Goal: Transaction & Acquisition: Subscribe to service/newsletter

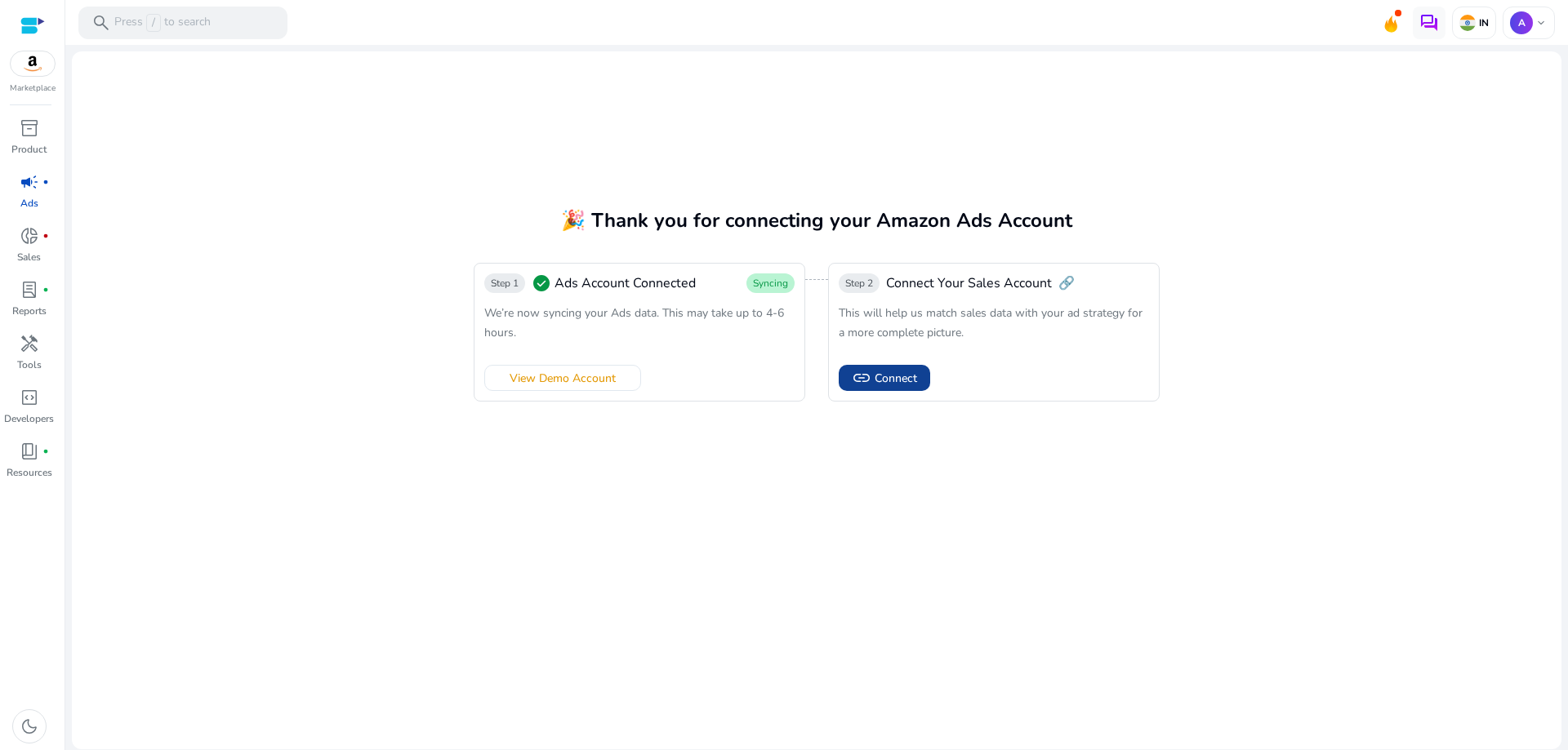
click at [895, 388] on span "link Connect" at bounding box center [884, 378] width 66 height 20
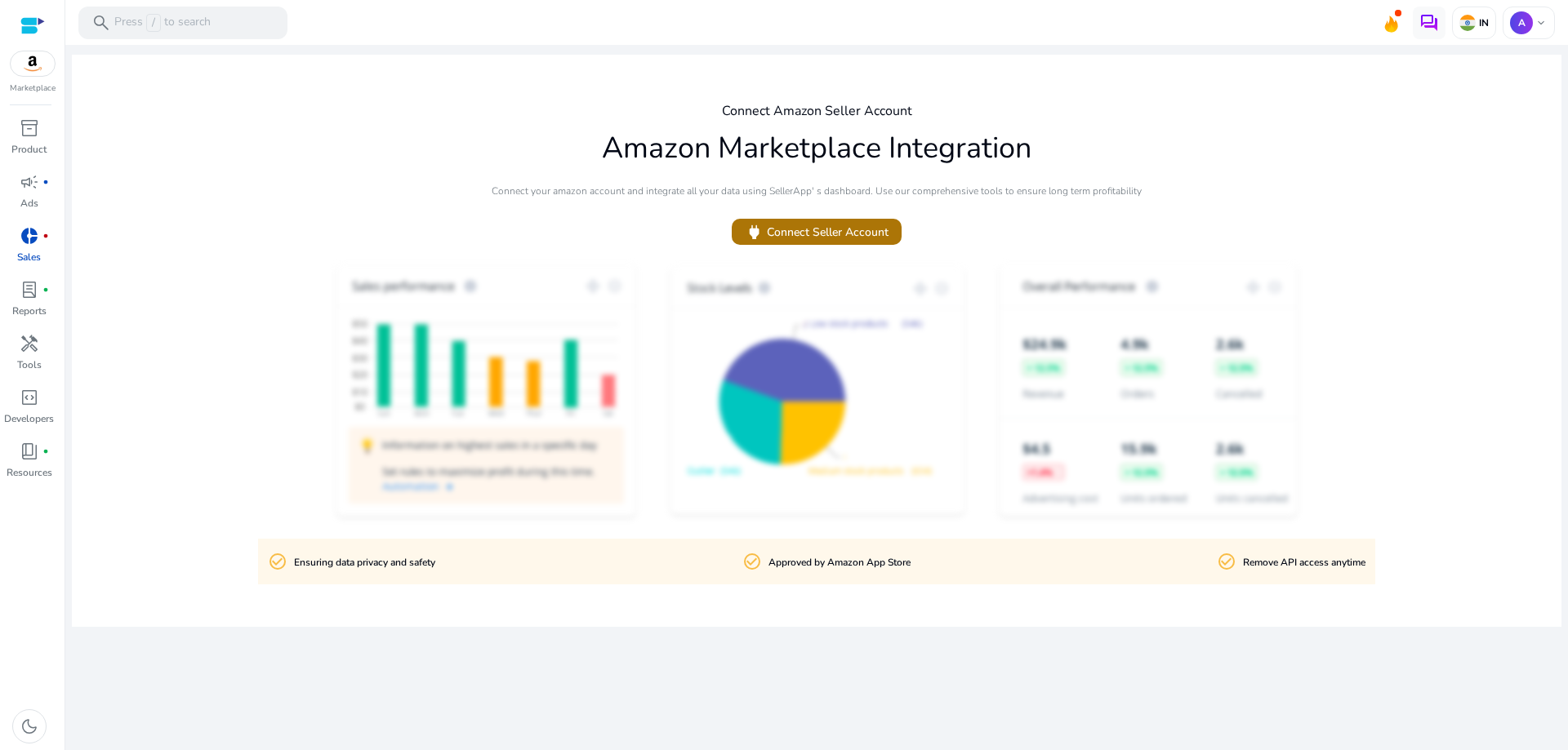
click at [839, 239] on span "power Connect Seller Account" at bounding box center [817, 232] width 144 height 19
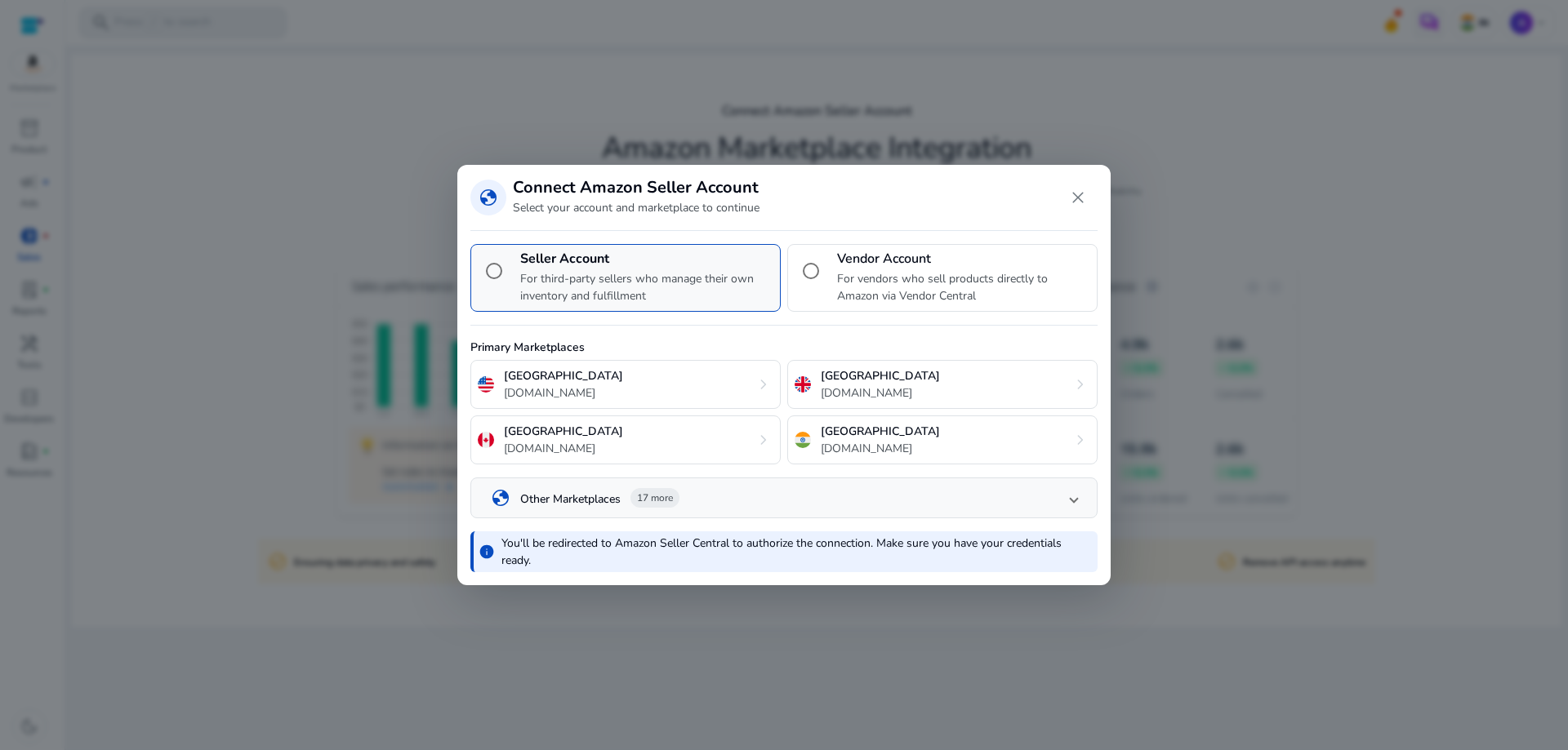
click at [657, 251] on h4 "Seller Account" at bounding box center [647, 258] width 253 height 15
click at [1078, 196] on span "Close dialog" at bounding box center [1078, 198] width 40 height 40
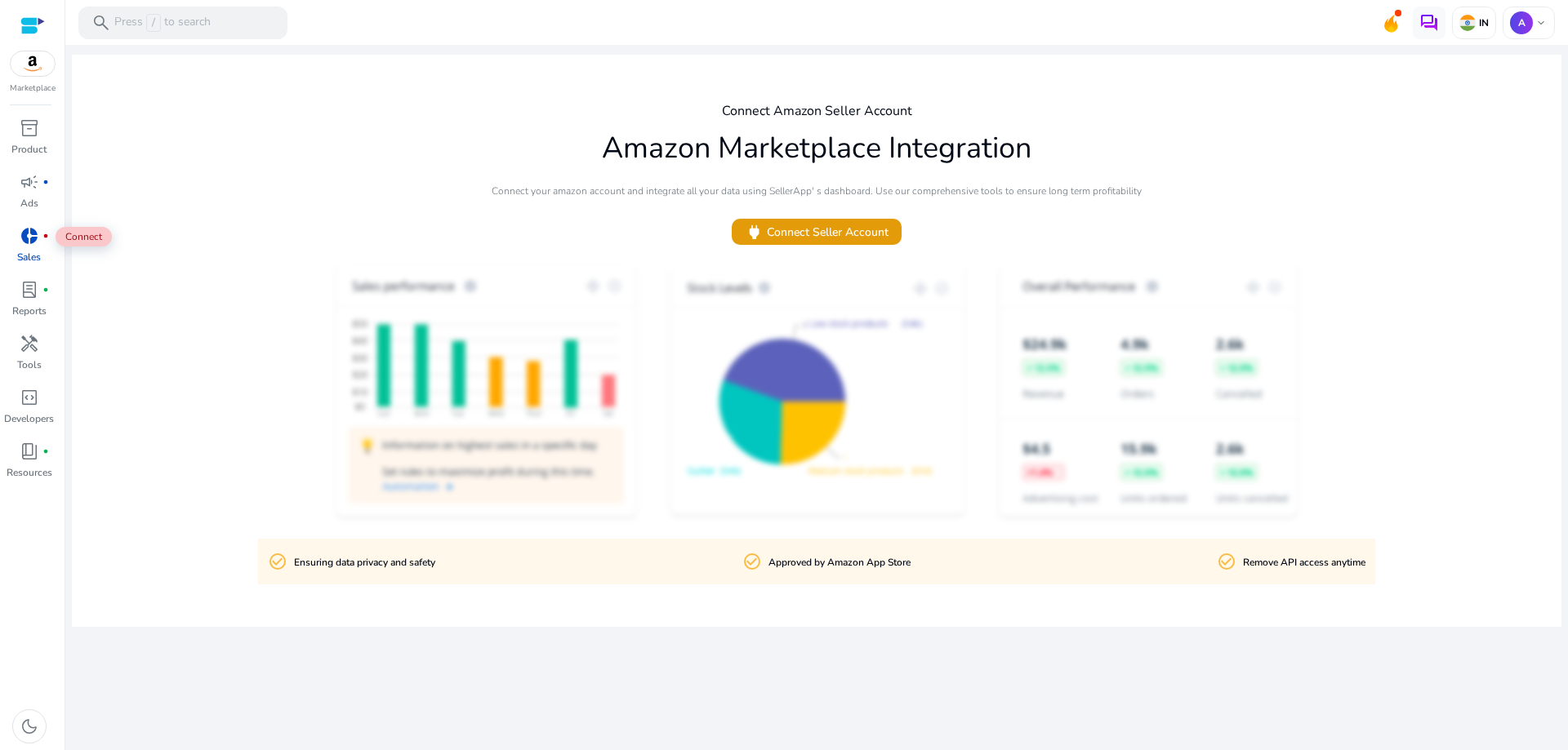
click at [32, 235] on span "donut_small" at bounding box center [30, 236] width 20 height 20
click at [34, 194] on div "campaign fiber_manual_record" at bounding box center [29, 182] width 46 height 26
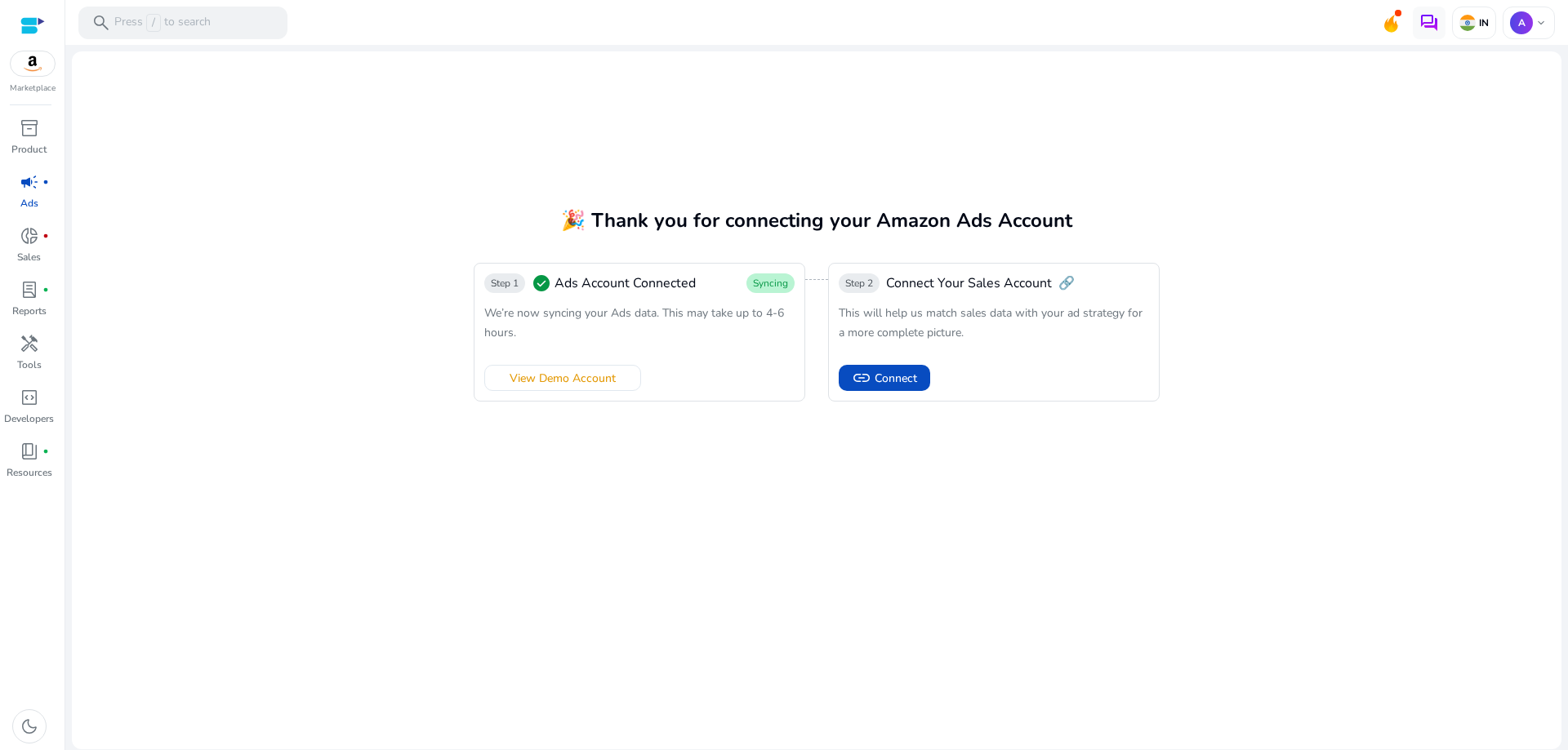
click at [696, 344] on div "Step 1 check_circle Ads Account Connected Syncing We’re now syncing your Ads da…" at bounding box center [639, 332] width 331 height 139
click at [556, 379] on span "View Demo Account" at bounding box center [563, 378] width 106 height 17
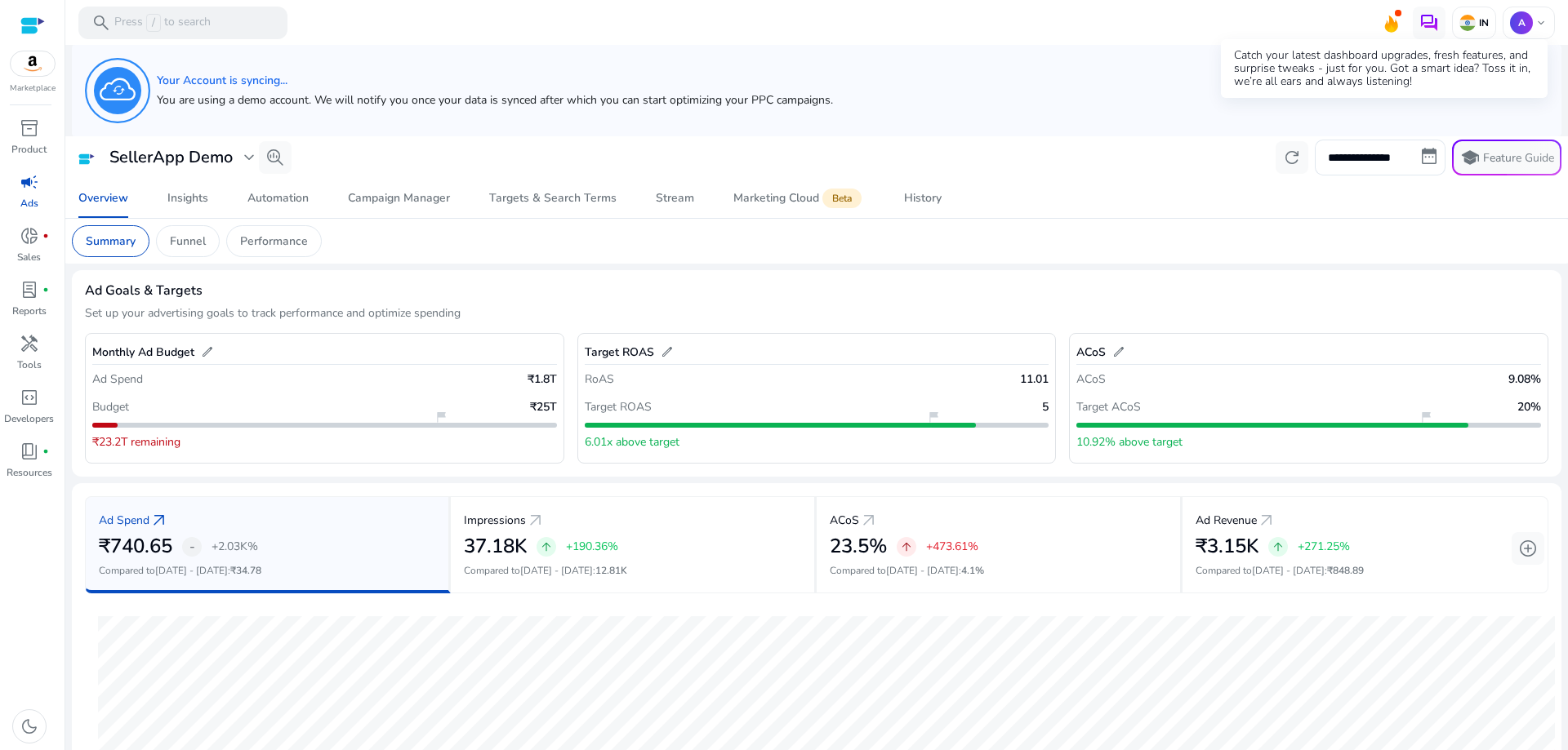
click at [1382, 18] on icon at bounding box center [1391, 21] width 24 height 23
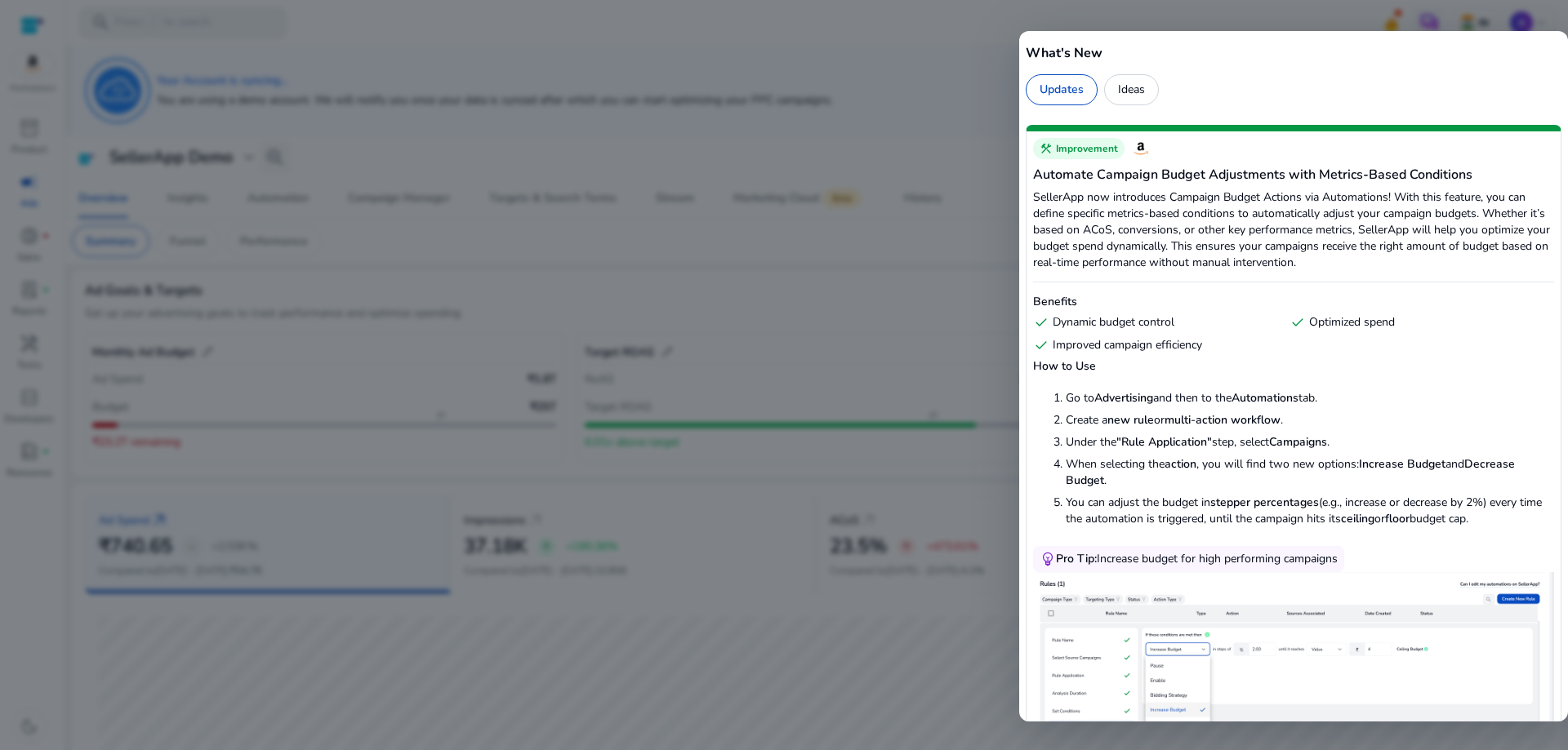
scroll to position [653, 0]
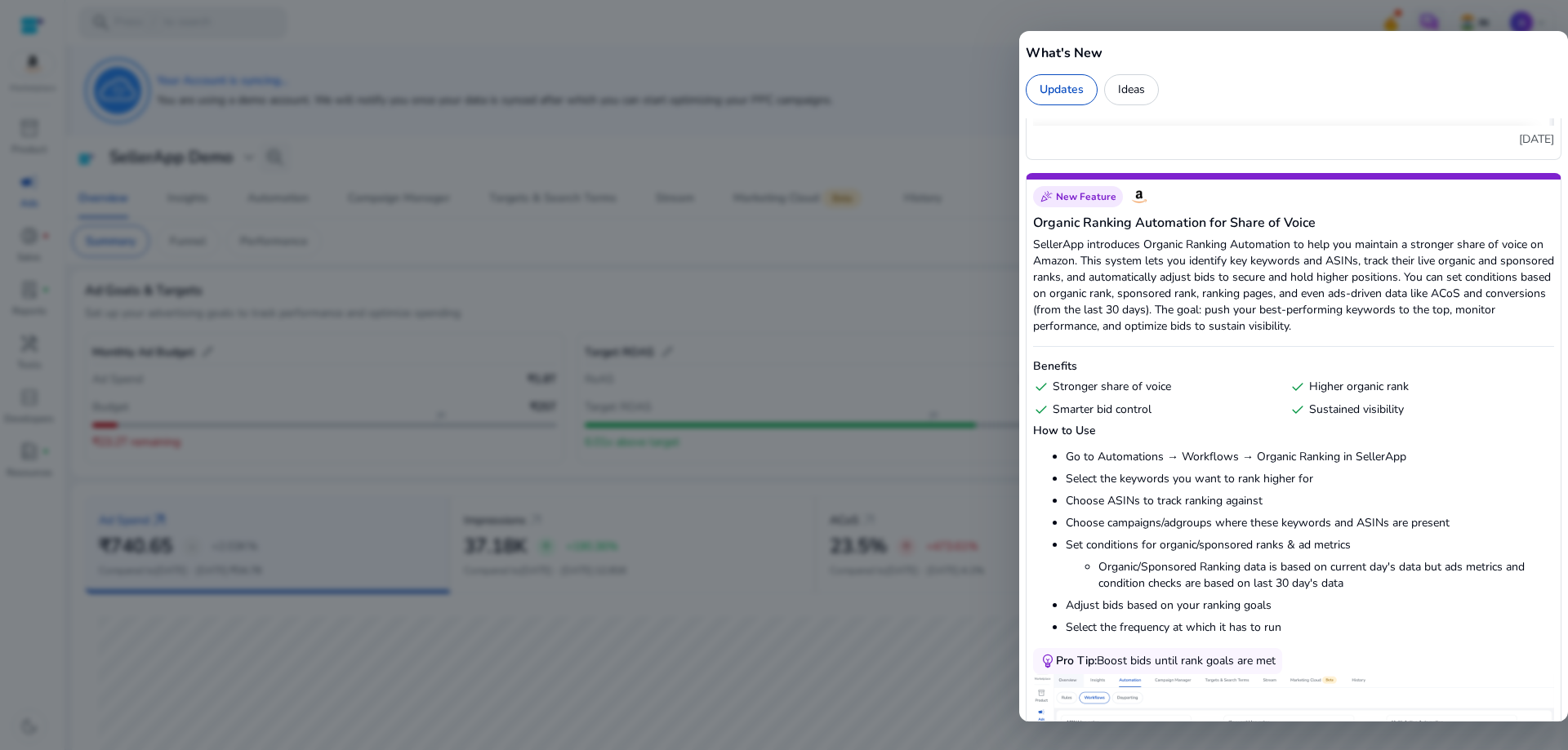
click at [1121, 93] on div "Ideas" at bounding box center [1131, 90] width 55 height 31
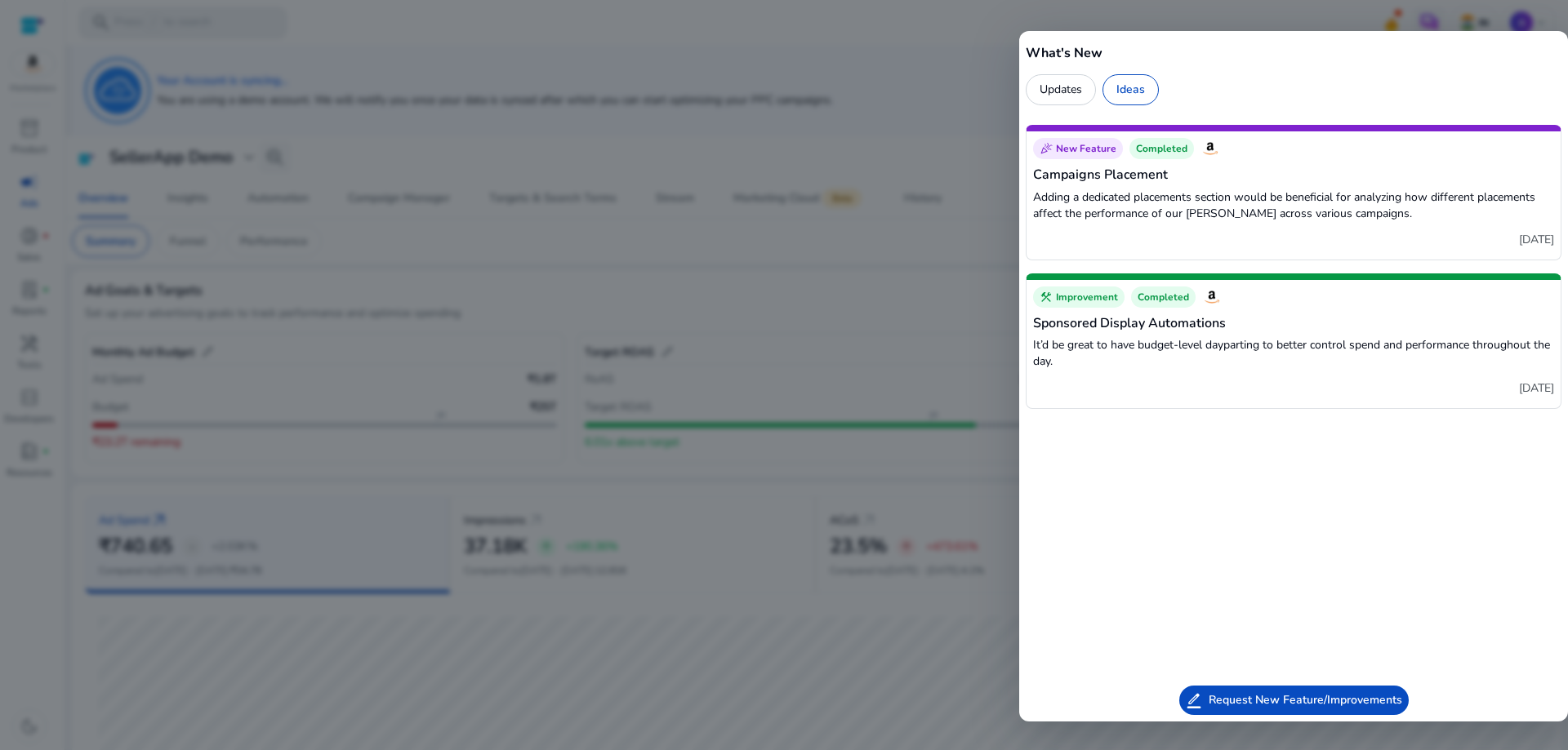
click at [1200, 22] on div at bounding box center [784, 375] width 1568 height 750
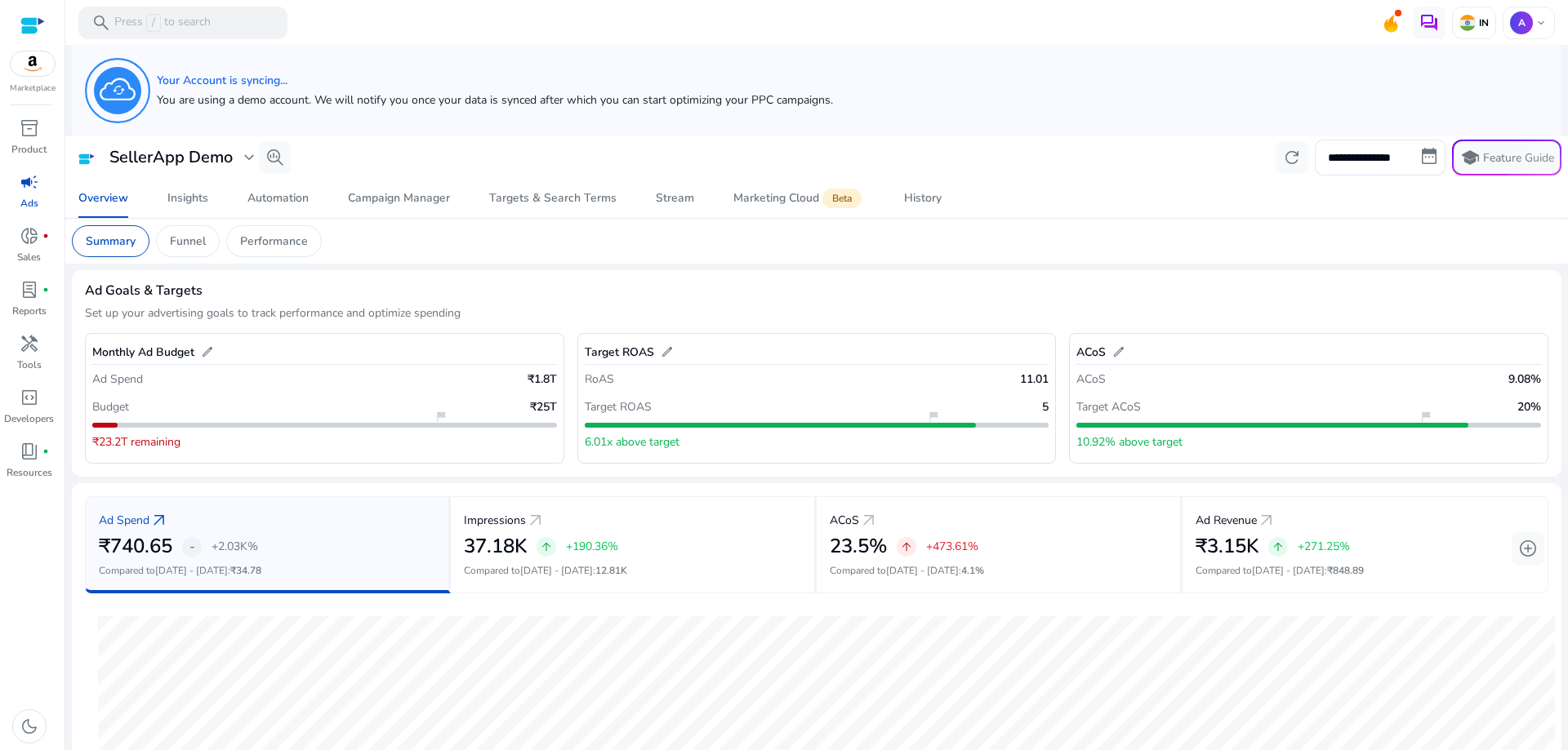
click at [686, 149] on div "**********" at bounding box center [817, 158] width 1490 height 36
click at [399, 198] on div "Campaign Manager" at bounding box center [398, 198] width 102 height 12
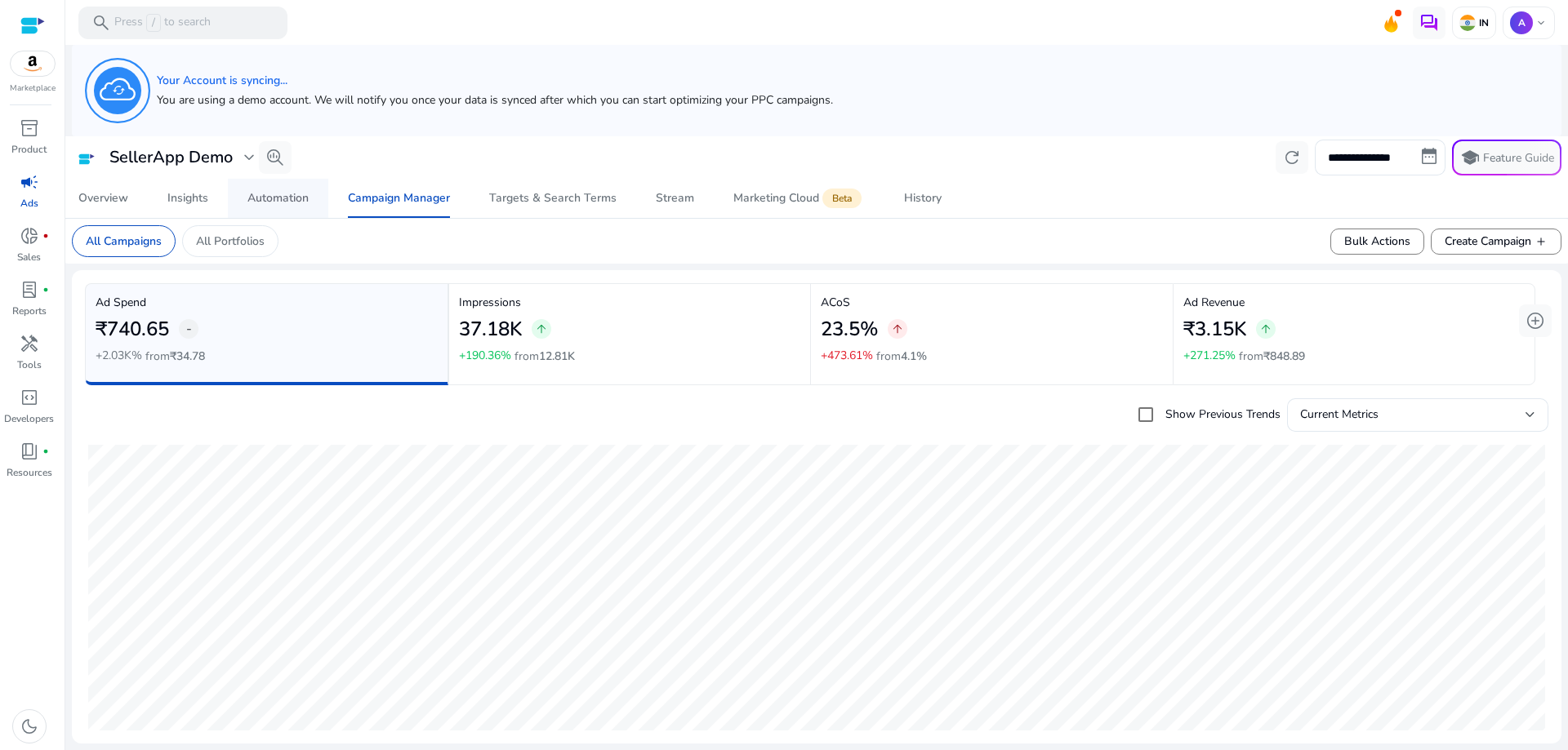
click at [294, 198] on div "Automation" at bounding box center [278, 198] width 61 height 12
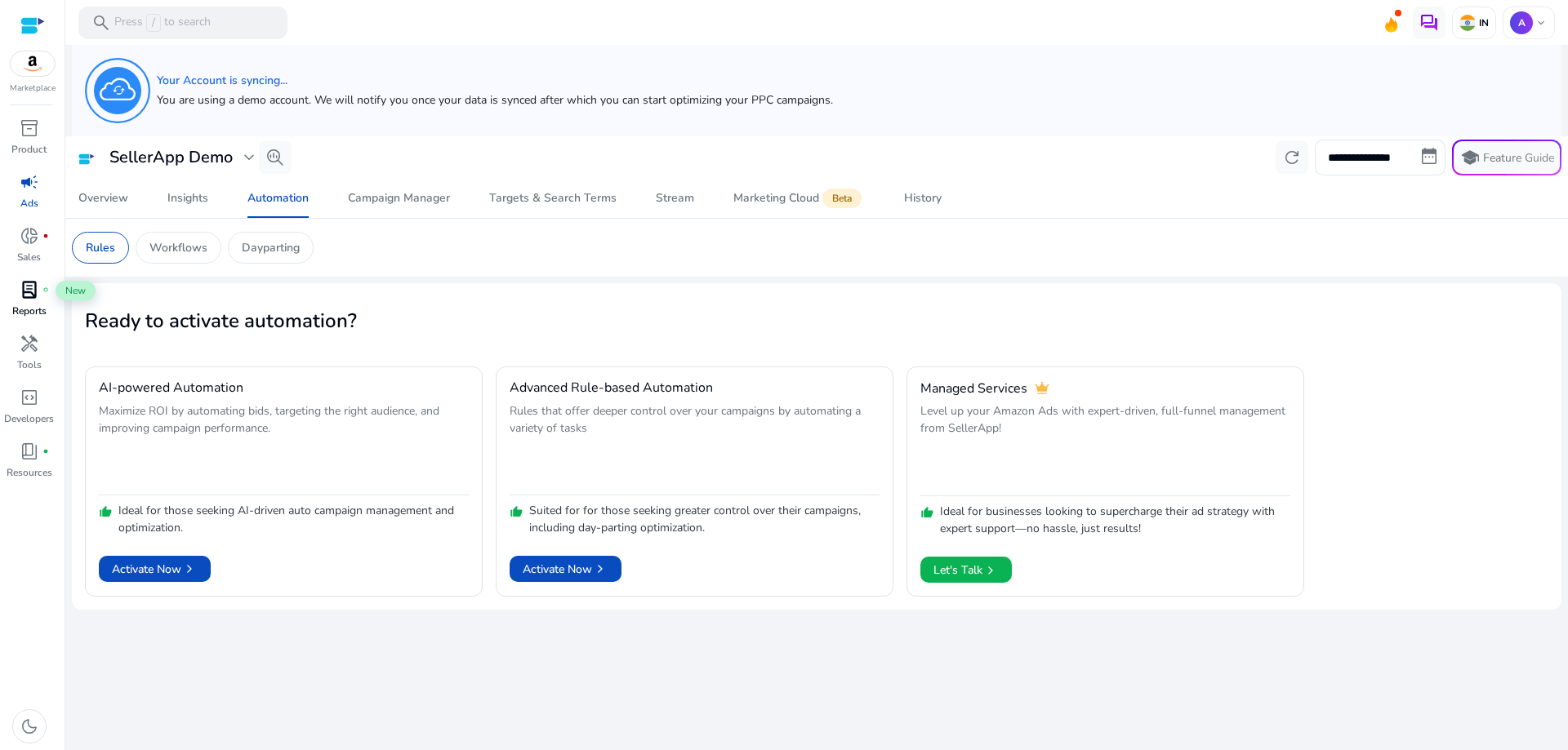
click at [32, 297] on span "lab_profile" at bounding box center [30, 290] width 20 height 20
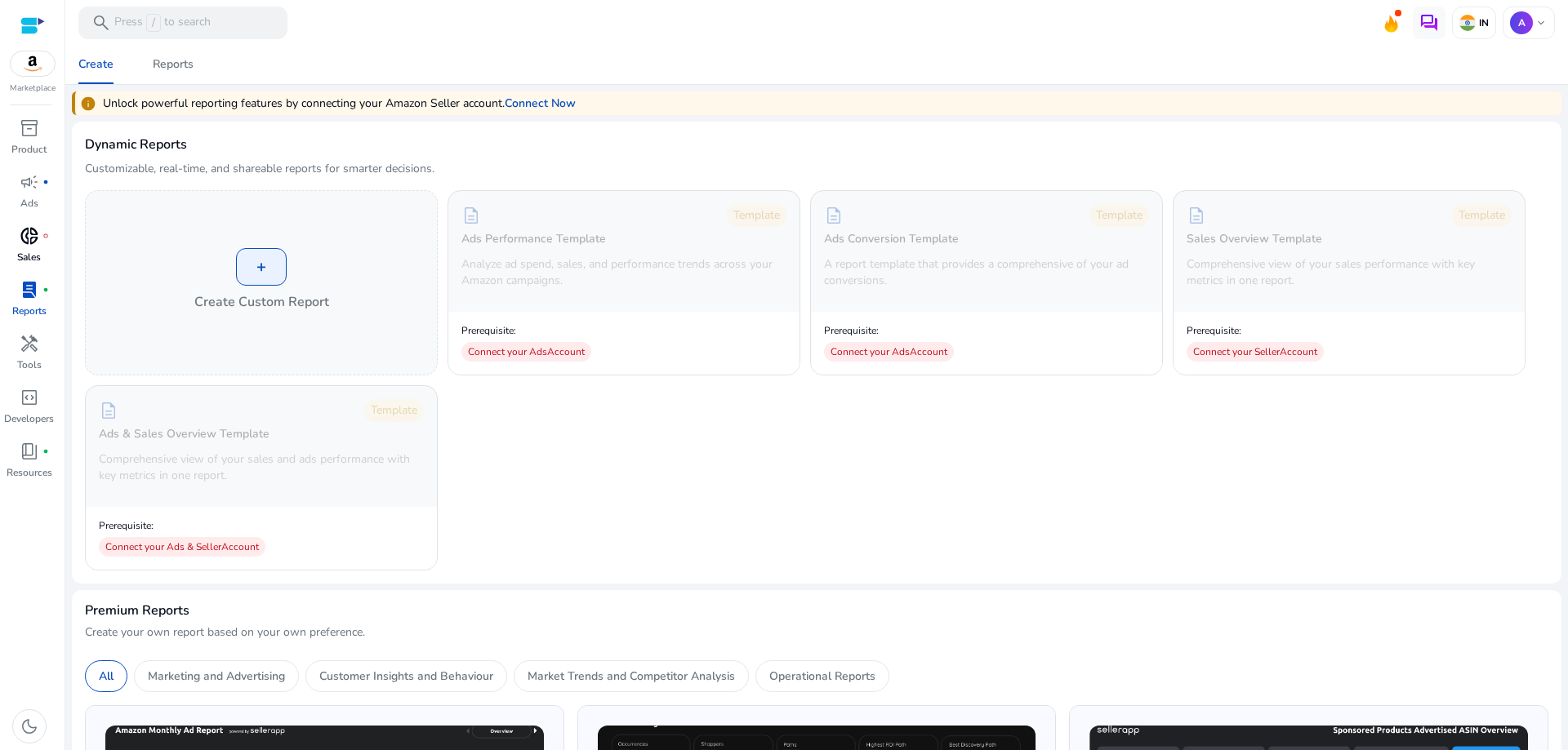
click at [37, 255] on p "Sales" at bounding box center [29, 257] width 23 height 14
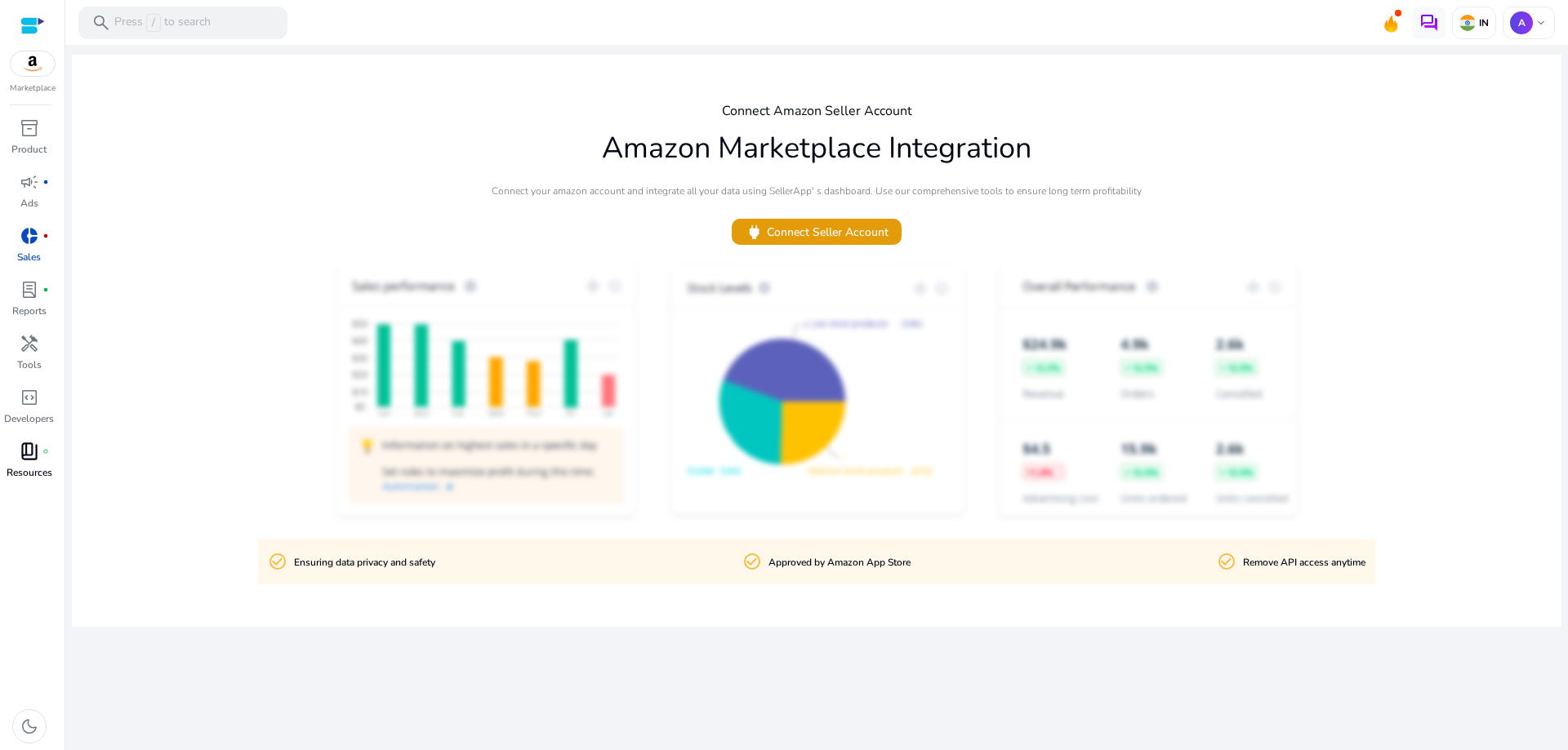
click at [40, 451] on div "book_4 fiber_manual_record" at bounding box center [29, 451] width 46 height 26
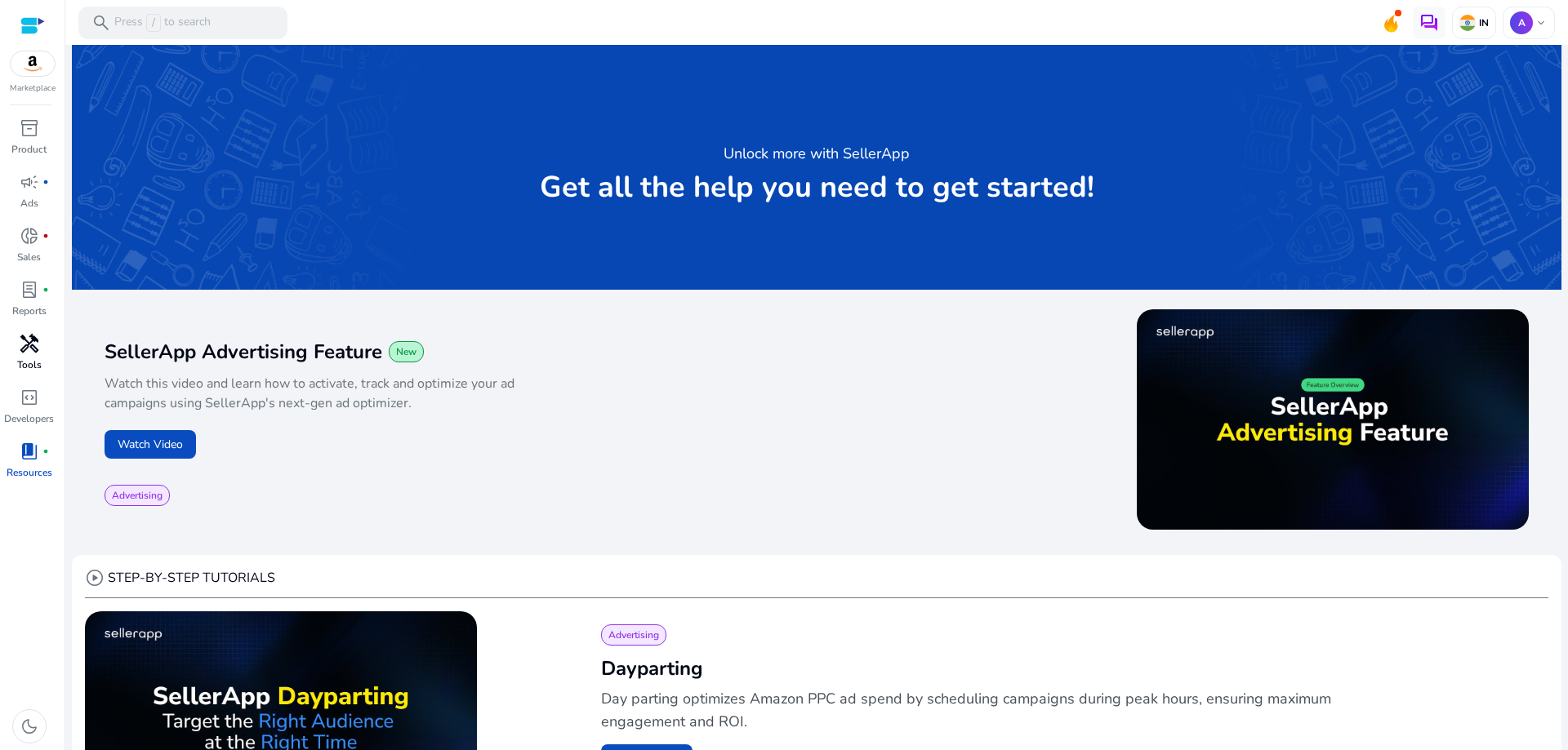
click at [31, 359] on p "Tools" at bounding box center [29, 365] width 24 height 14
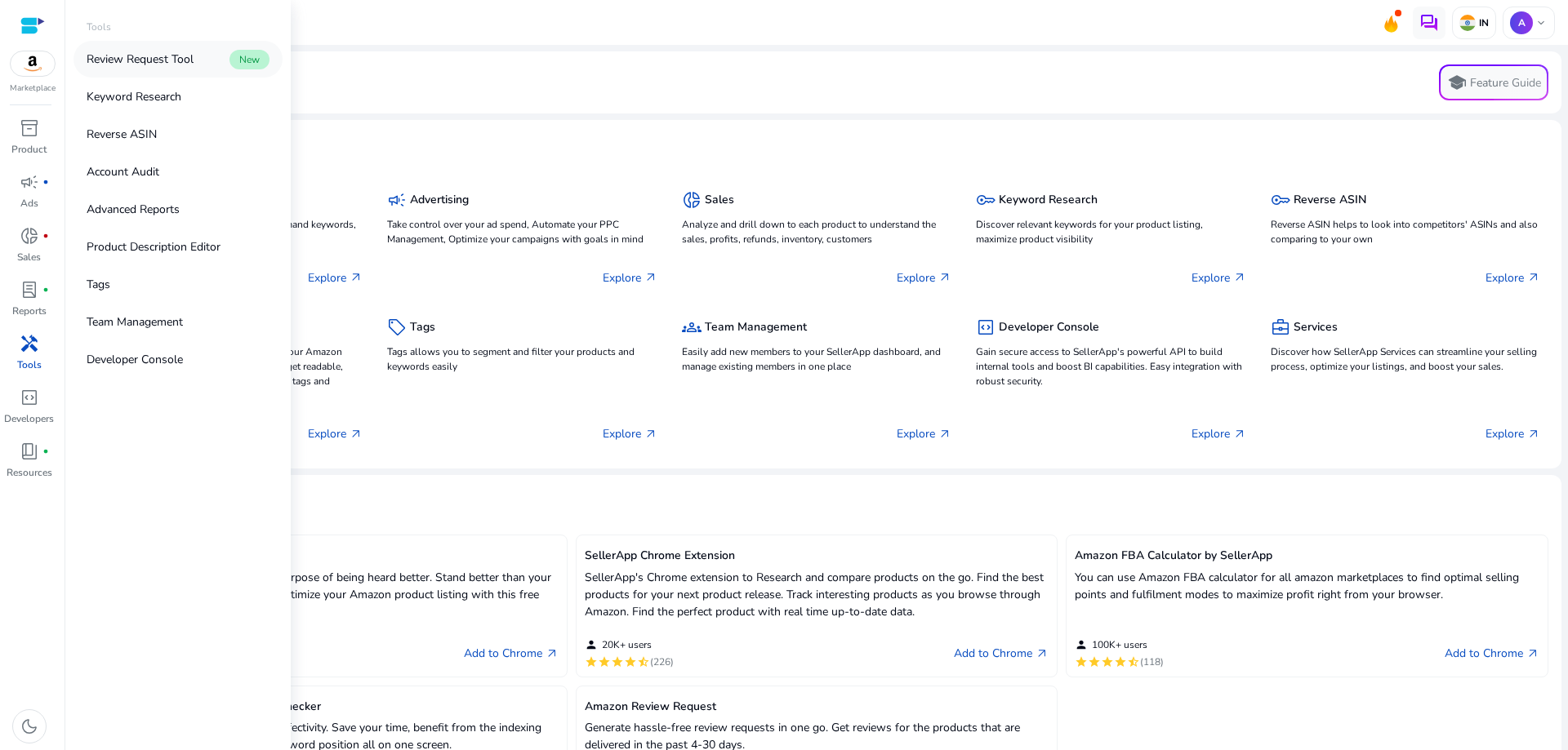
click at [161, 72] on link "Review Request Tool New" at bounding box center [178, 59] width 209 height 37
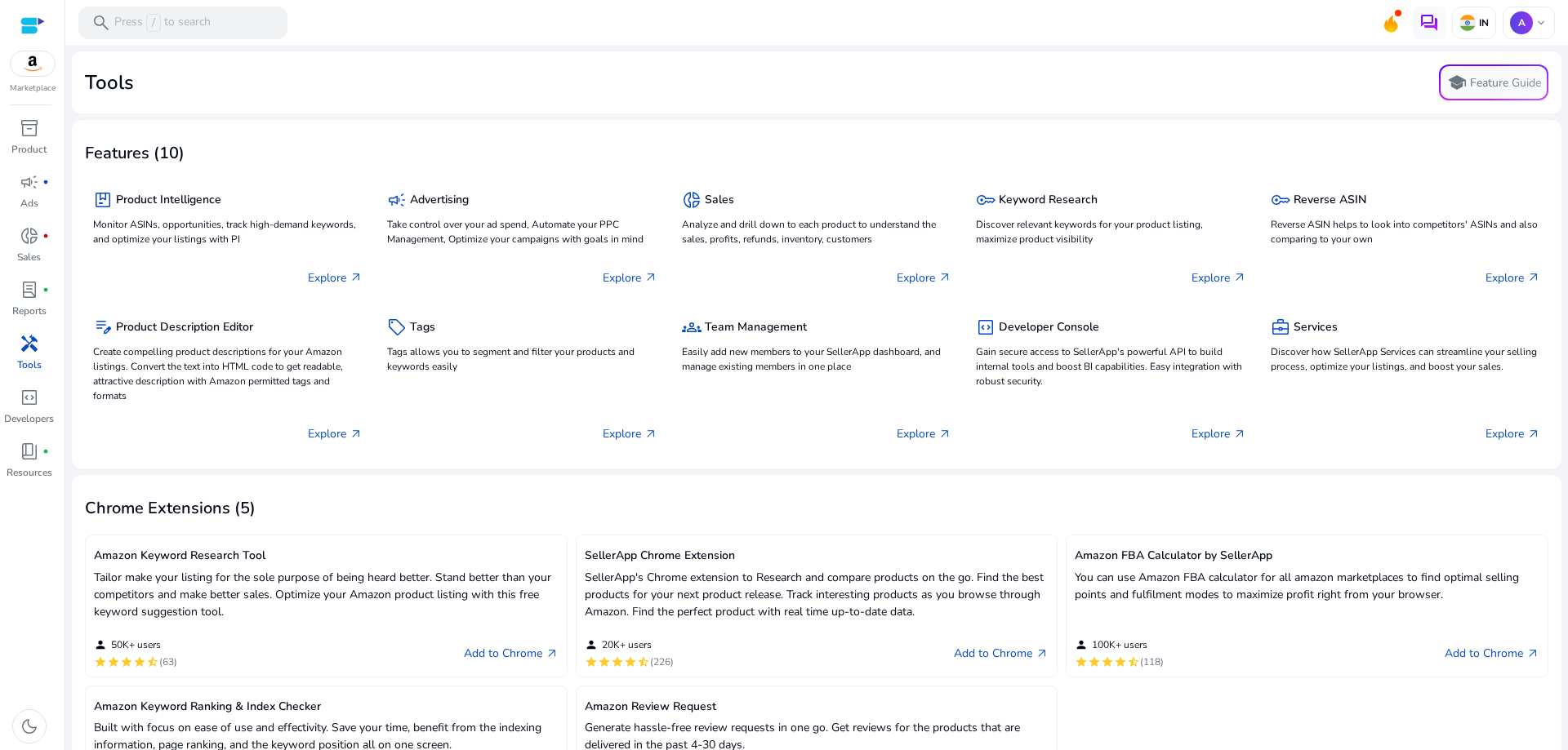
click at [26, 354] on span "handyman" at bounding box center [30, 344] width 20 height 20
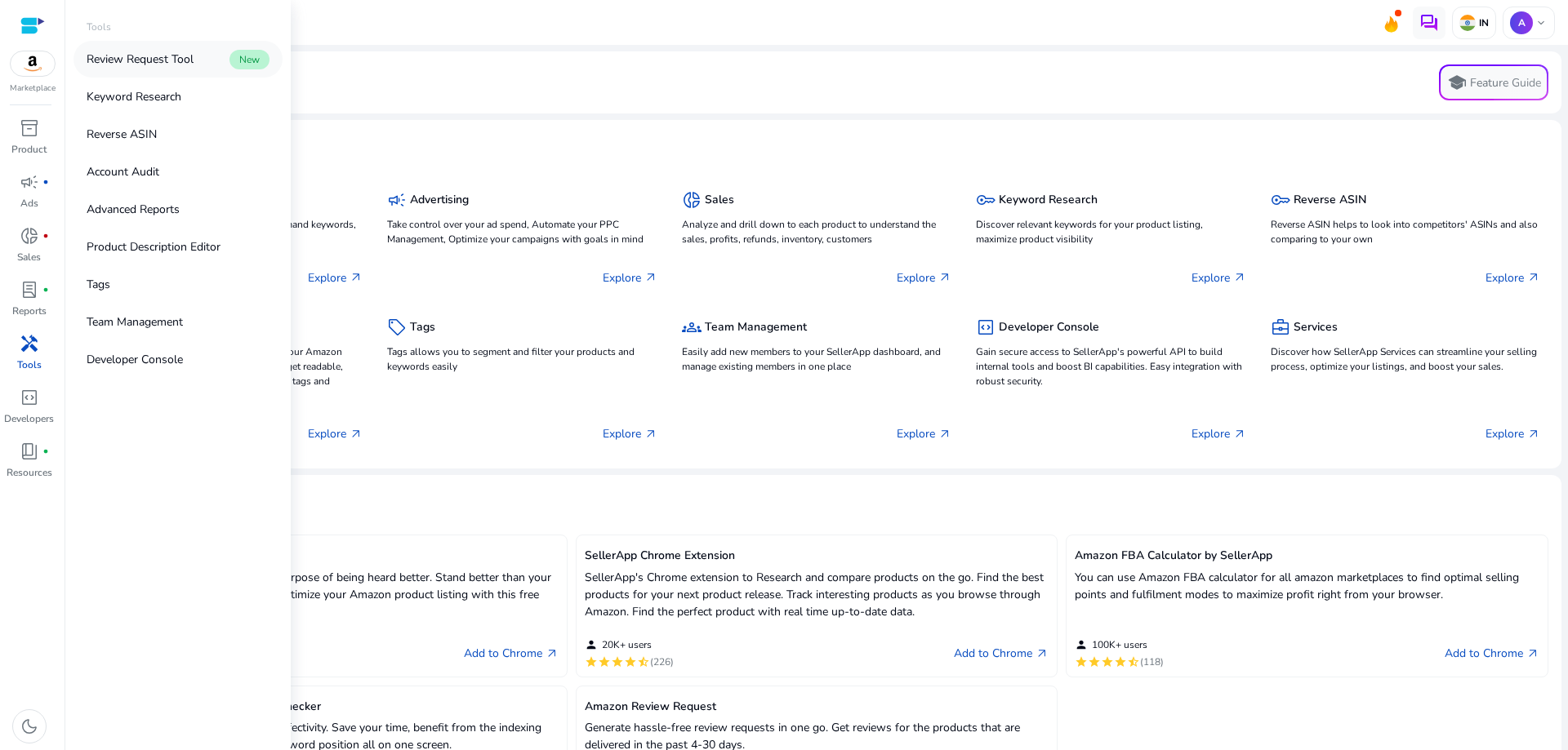
click at [143, 61] on p "Review Request Tool" at bounding box center [140, 59] width 107 height 17
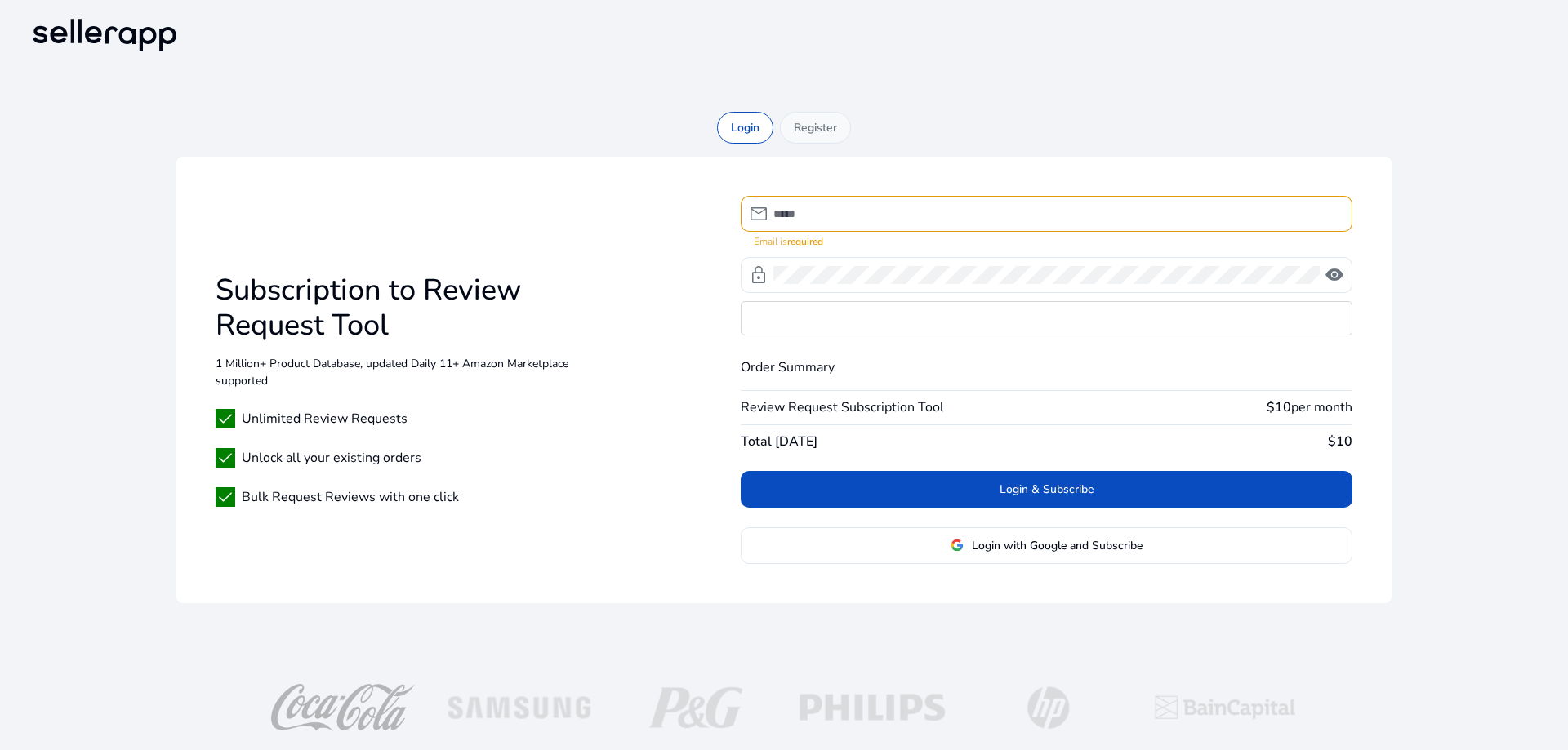
click at [808, 130] on p "Register" at bounding box center [815, 127] width 43 height 17
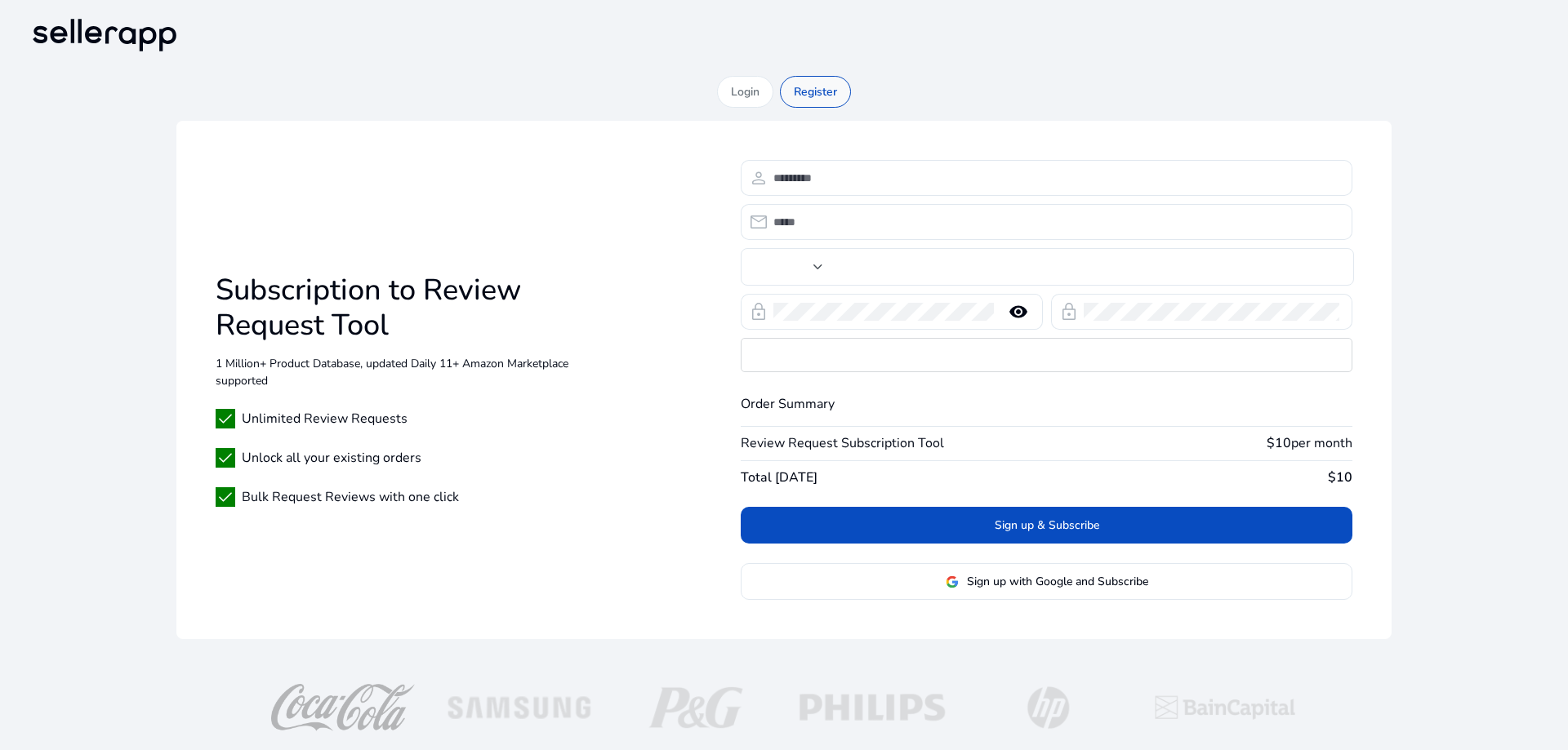
type input "***"
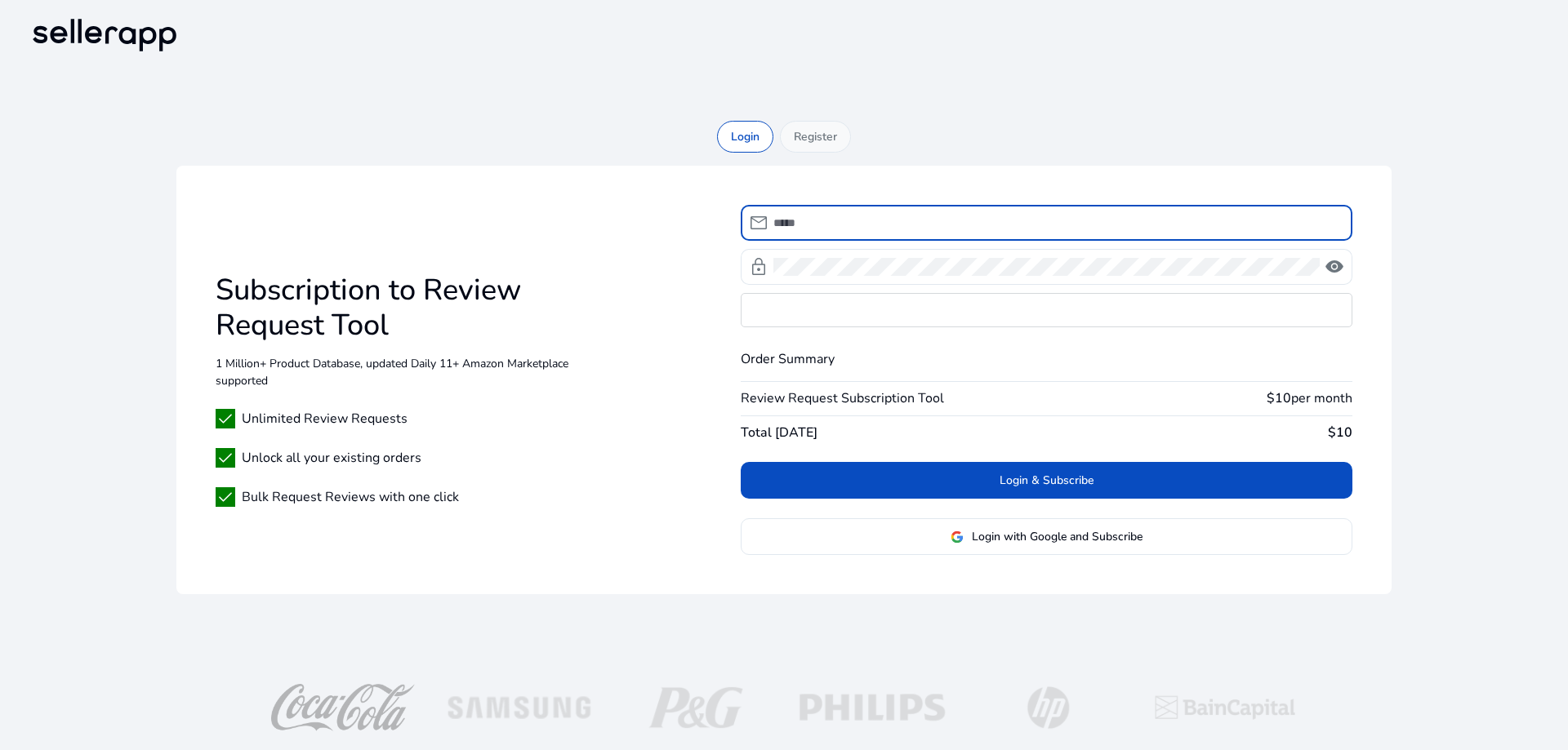
click at [823, 140] on div "Register" at bounding box center [815, 136] width 71 height 32
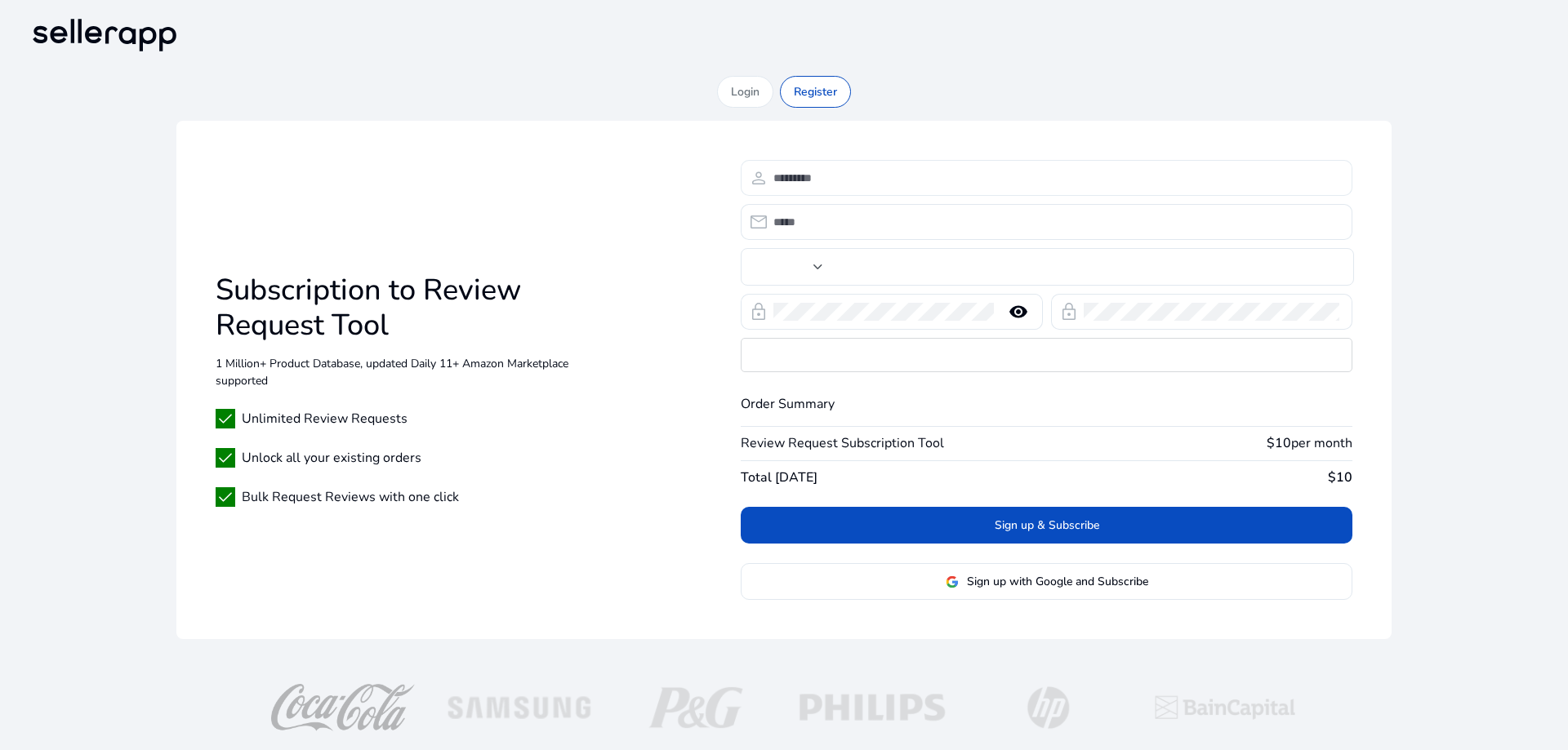
type input "***"
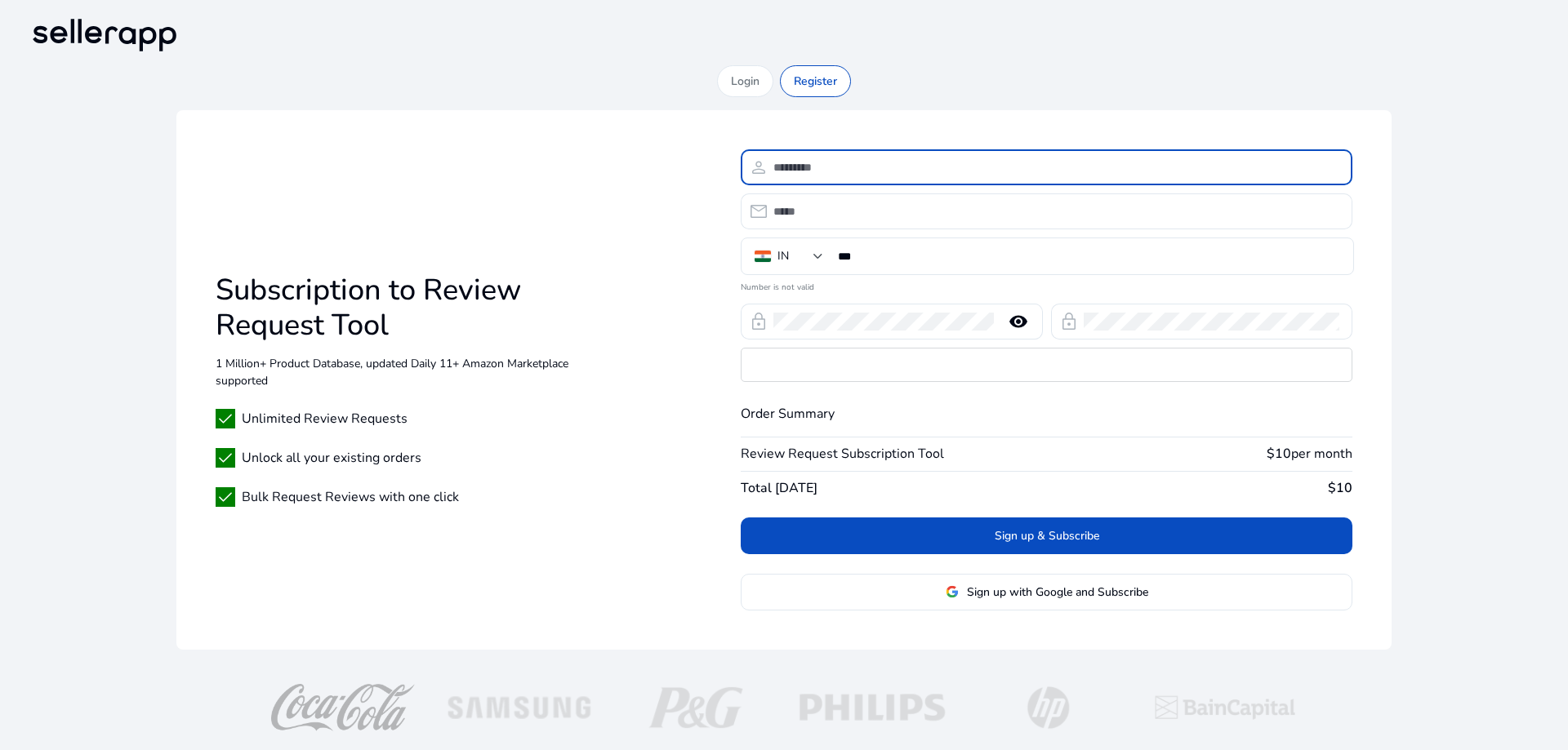
click at [846, 171] on input at bounding box center [1056, 167] width 566 height 18
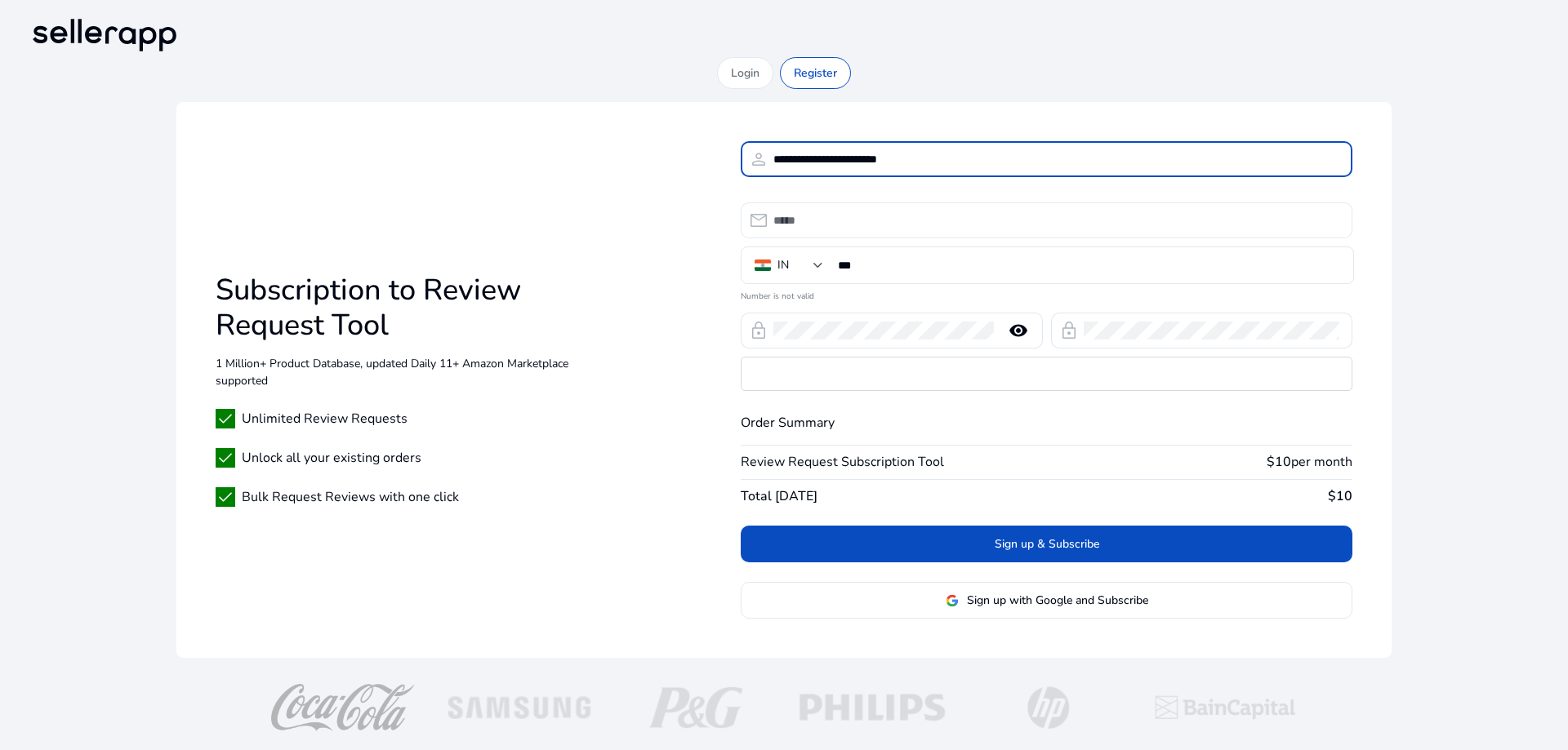
type input "**********"
click at [936, 230] on div at bounding box center [1056, 221] width 566 height 36
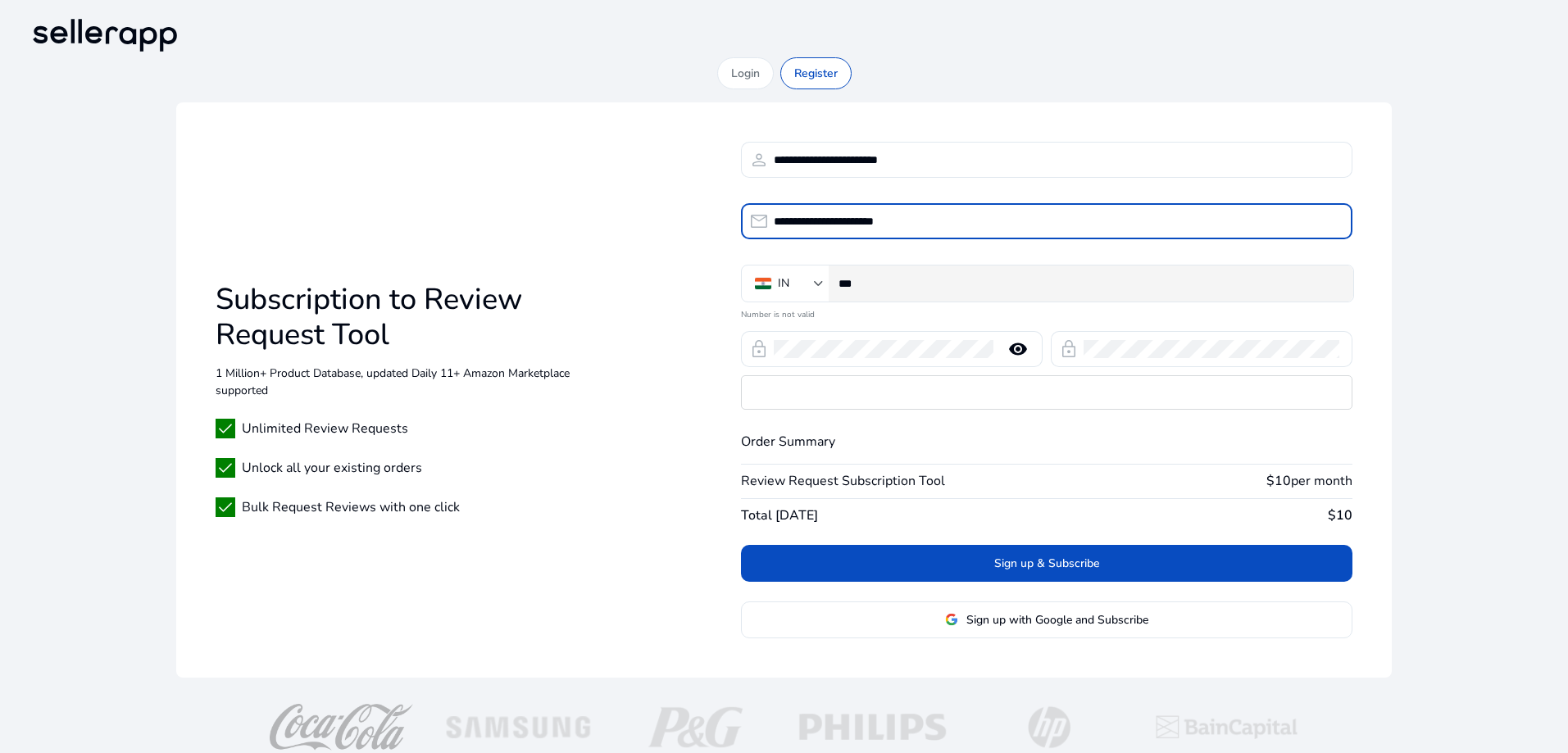
type input "**********"
click at [991, 270] on div "***" at bounding box center [1089, 284] width 502 height 36
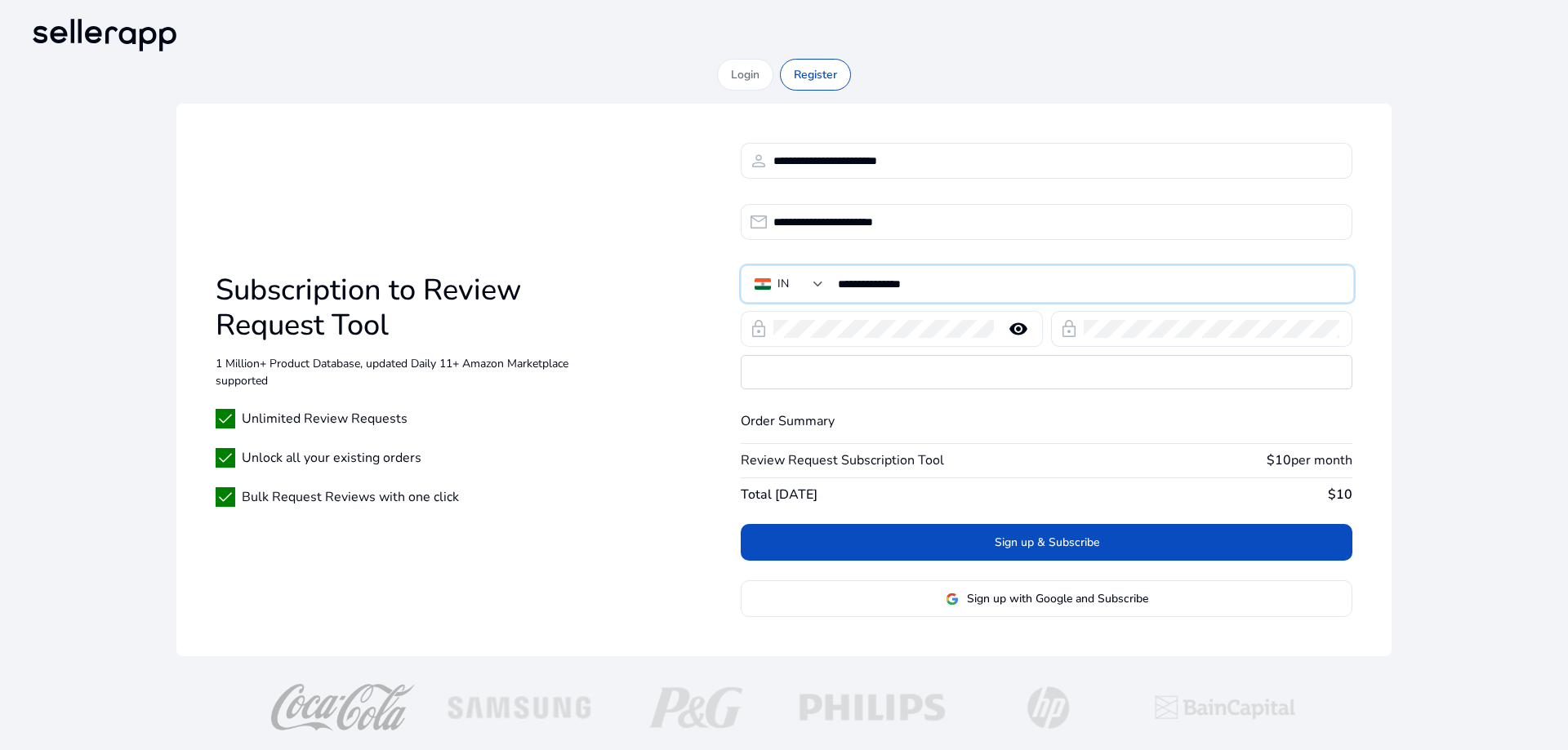
type input "**********"
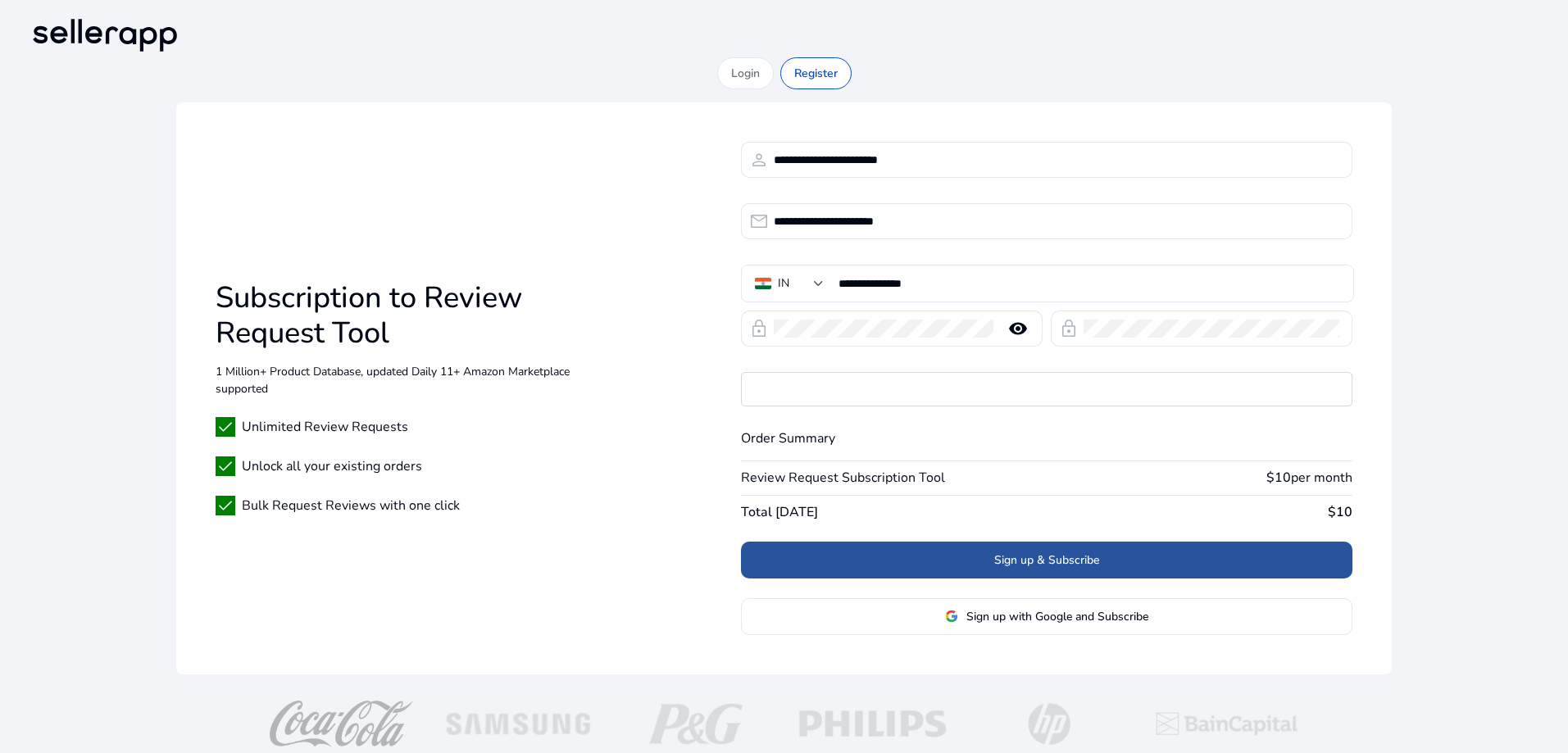
click at [1126, 549] on span at bounding box center [1047, 560] width 611 height 40
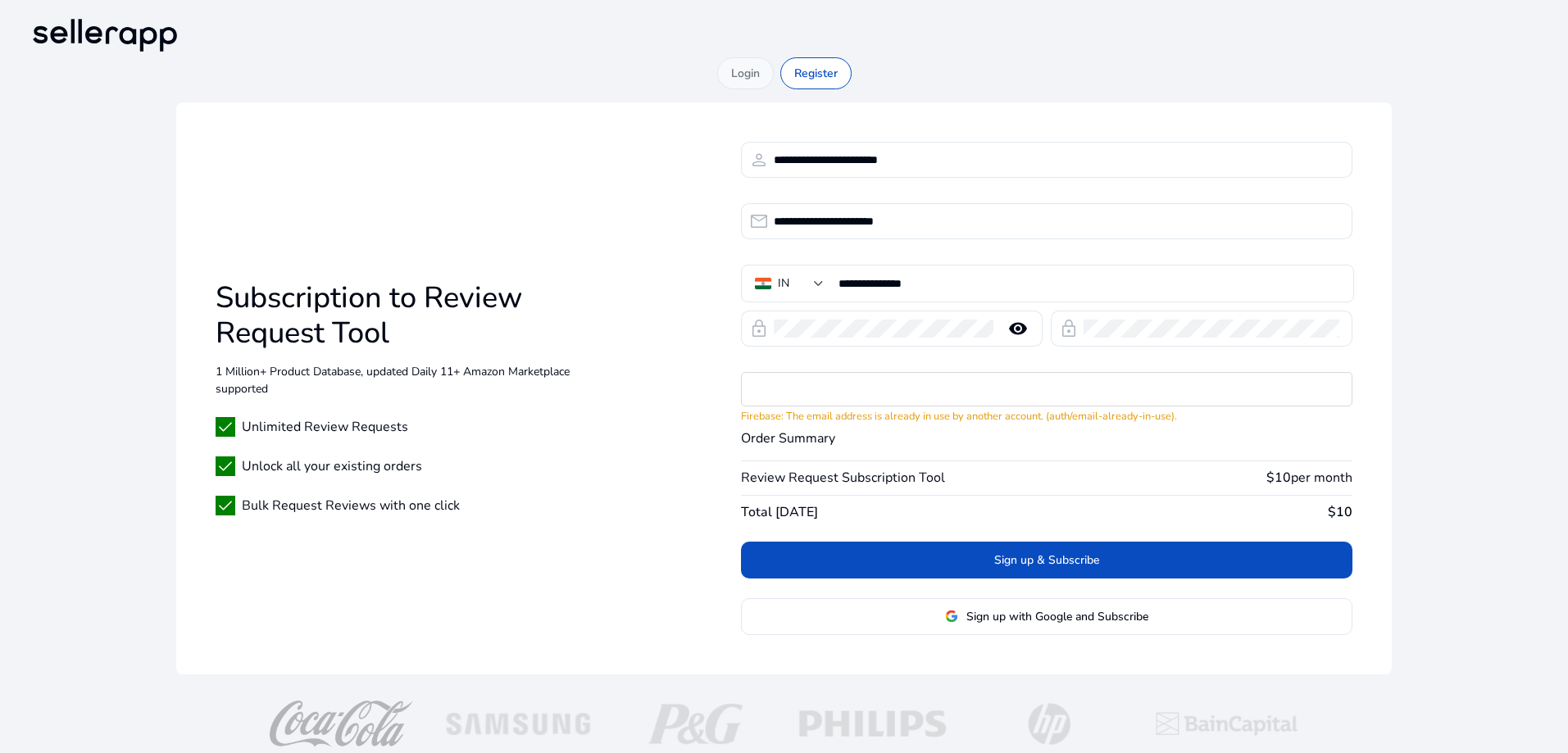
click at [738, 80] on p "Login" at bounding box center [746, 73] width 29 height 17
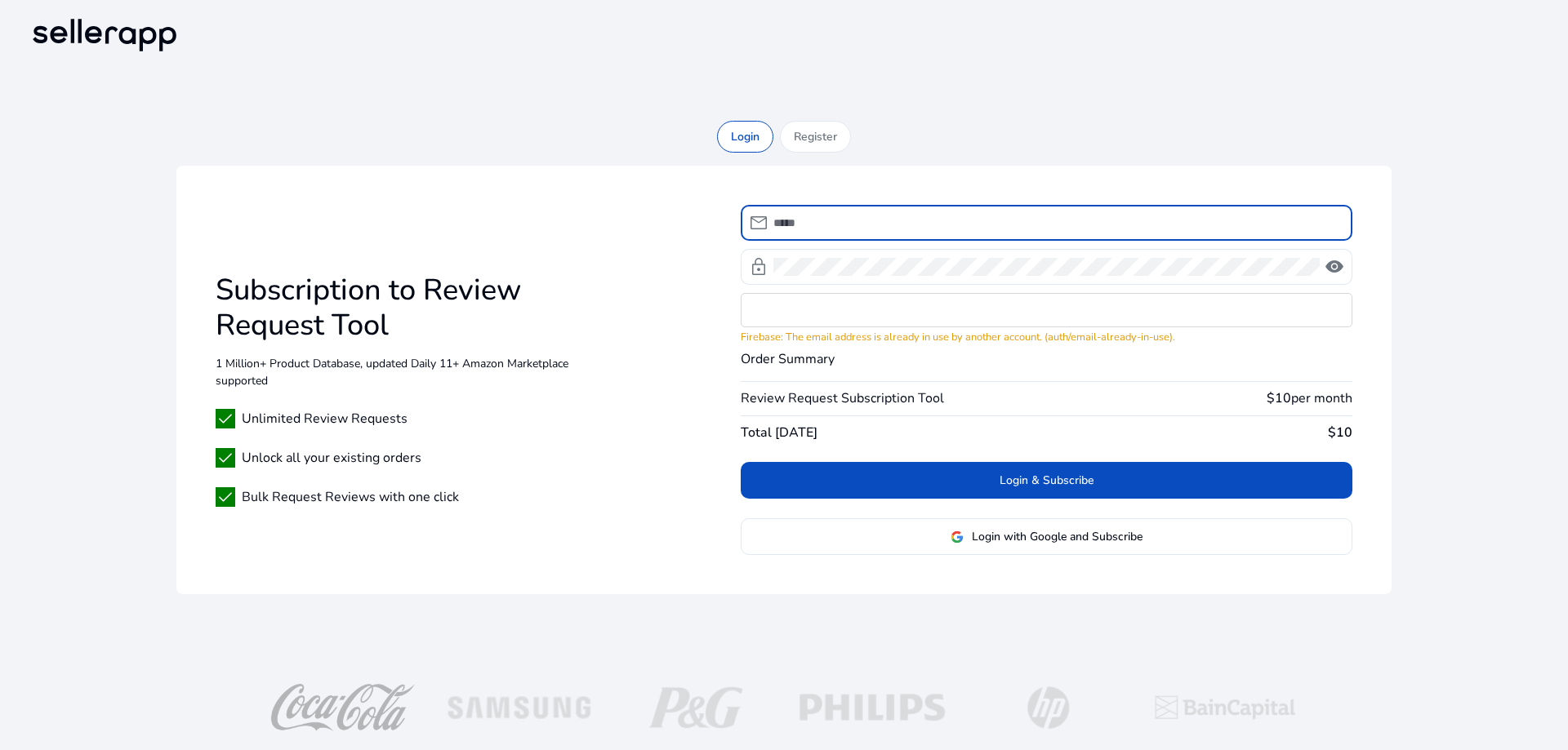
click at [873, 221] on input at bounding box center [1056, 223] width 566 height 18
type input "**********"
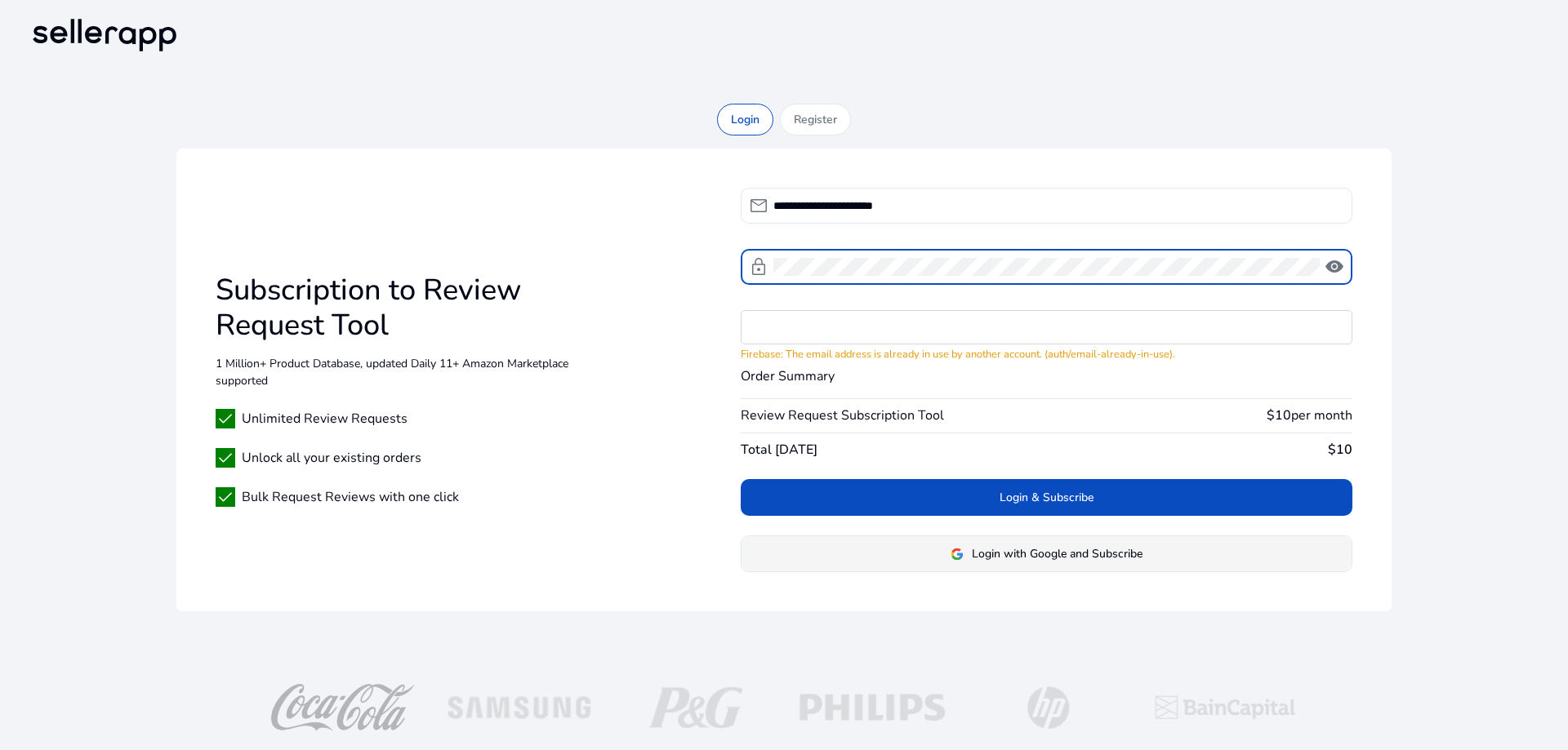
click at [1072, 547] on span "Login with Google and Subscribe" at bounding box center [1057, 554] width 171 height 17
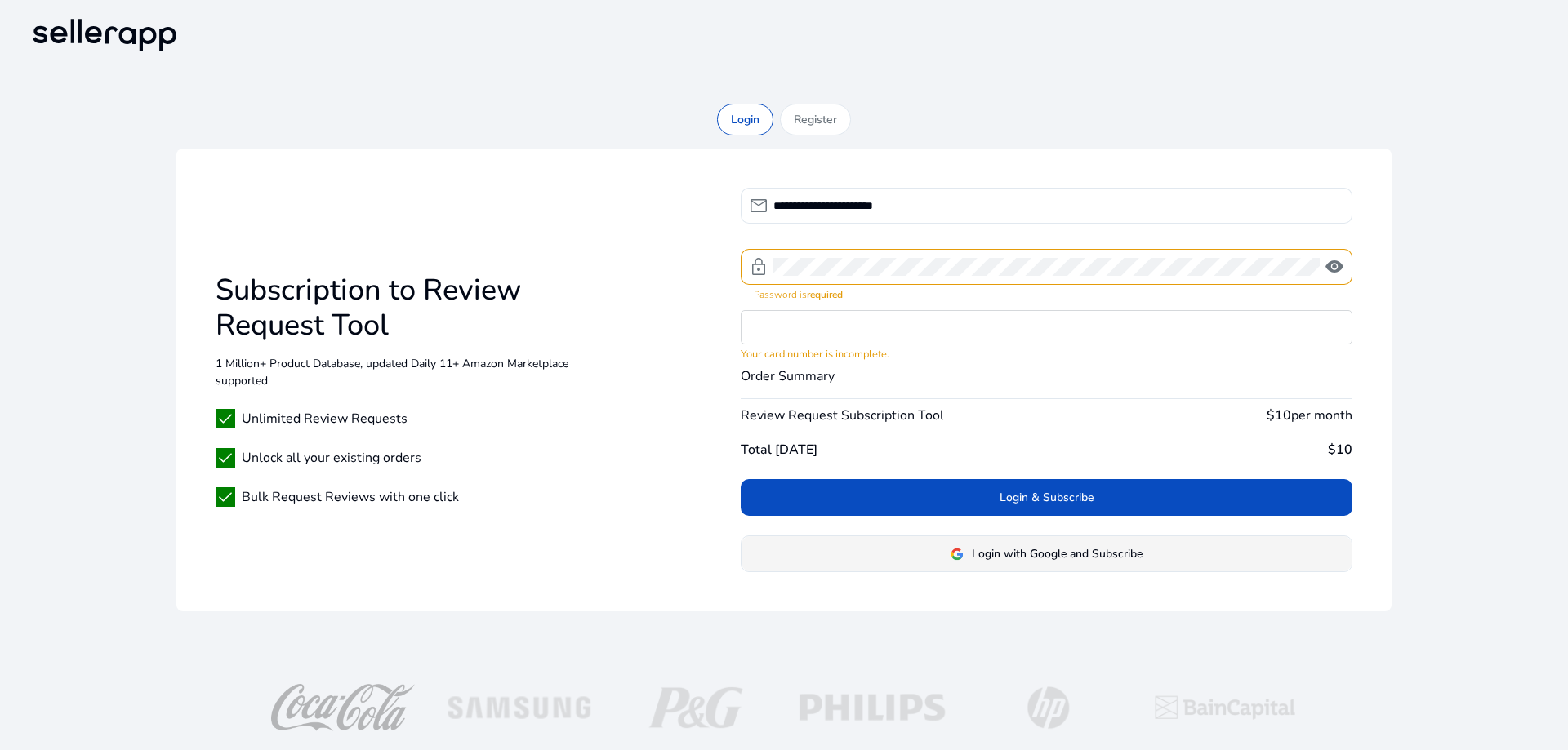
click at [1072, 546] on span "Login with Google and Subscribe" at bounding box center [1057, 554] width 171 height 17
click at [956, 556] on img at bounding box center [956, 554] width 14 height 14
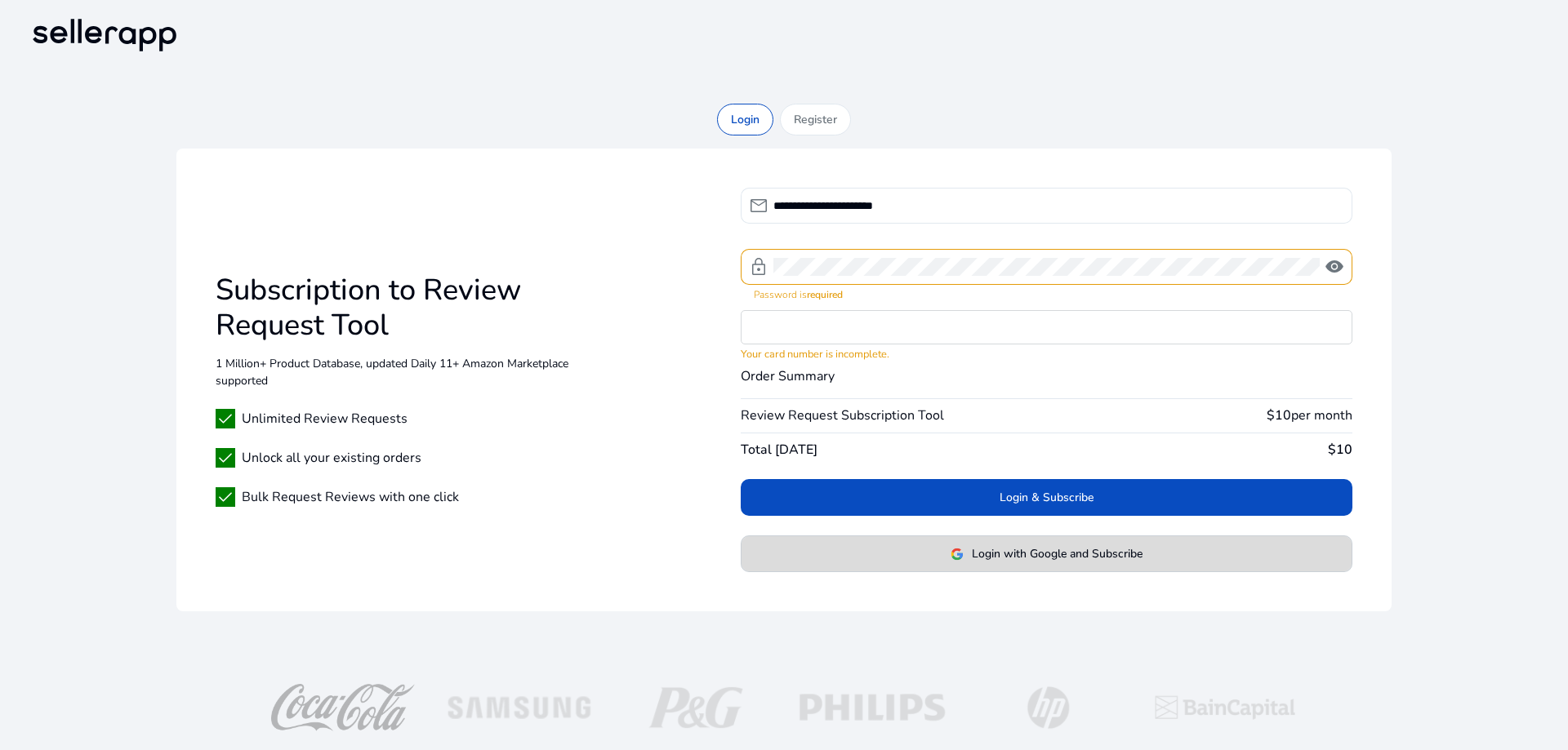
click at [956, 556] on img at bounding box center [956, 554] width 14 height 14
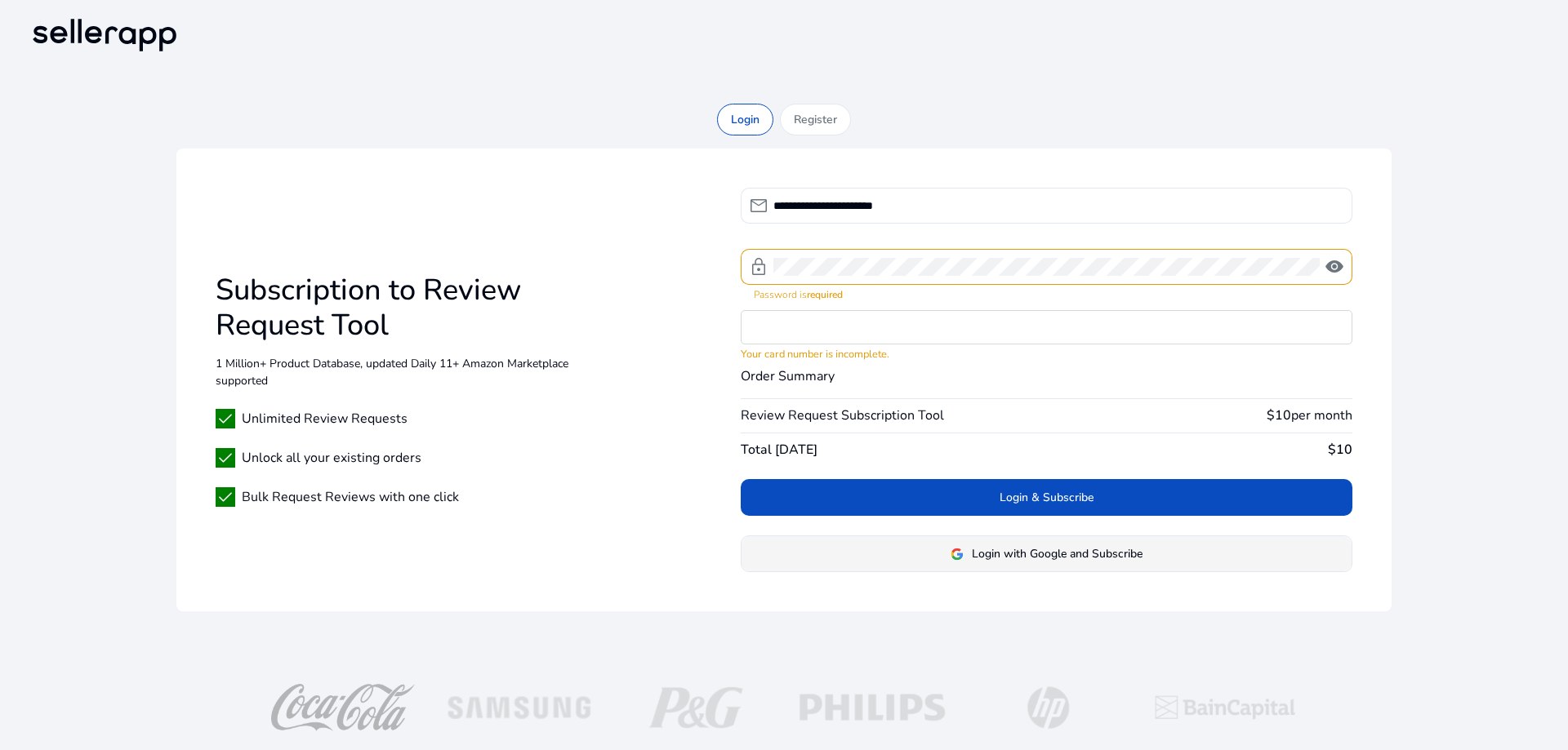
click at [956, 556] on img at bounding box center [956, 554] width 14 height 14
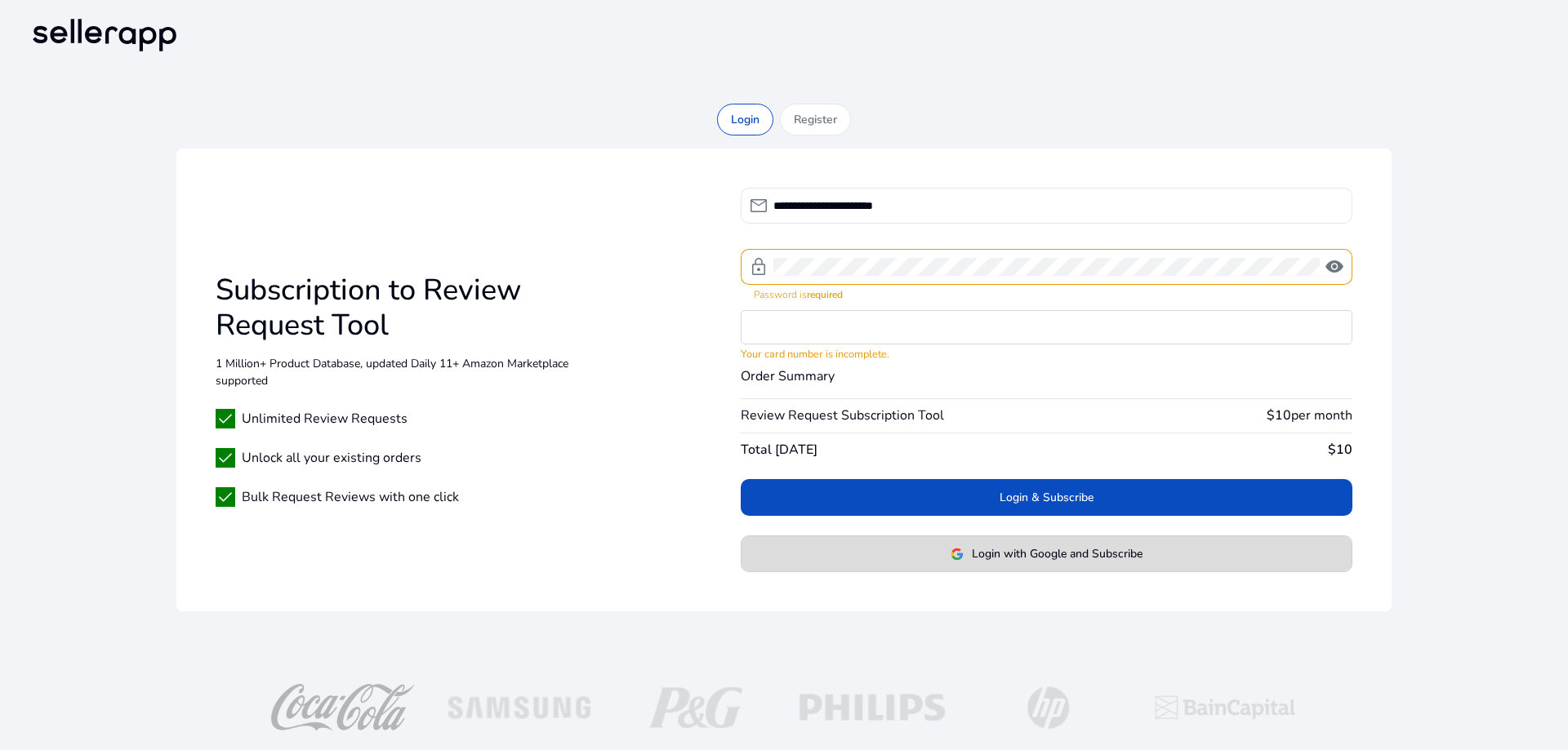
click at [956, 556] on img at bounding box center [956, 554] width 14 height 14
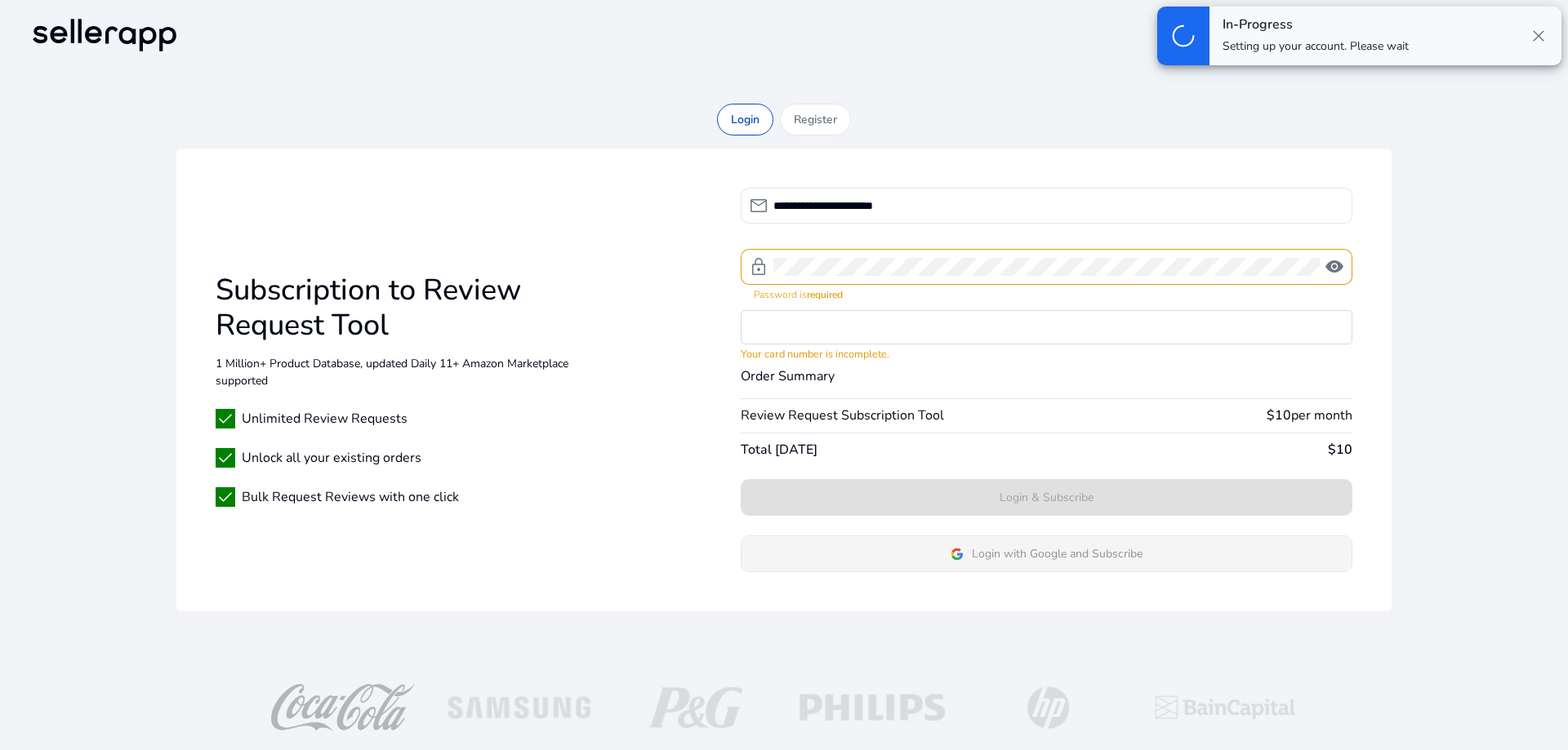
click at [956, 556] on img at bounding box center [956, 554] width 14 height 14
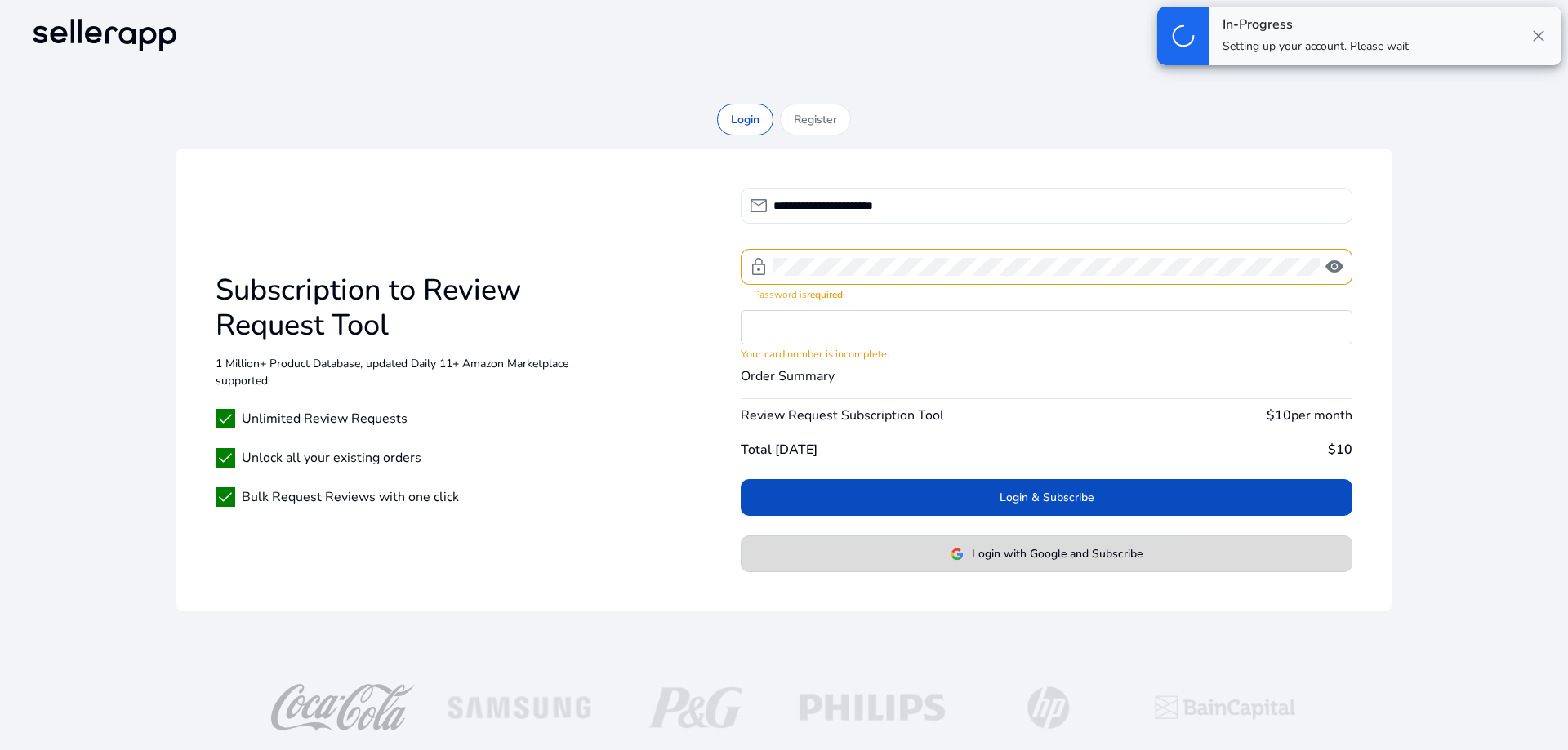
click at [956, 556] on img at bounding box center [956, 554] width 14 height 14
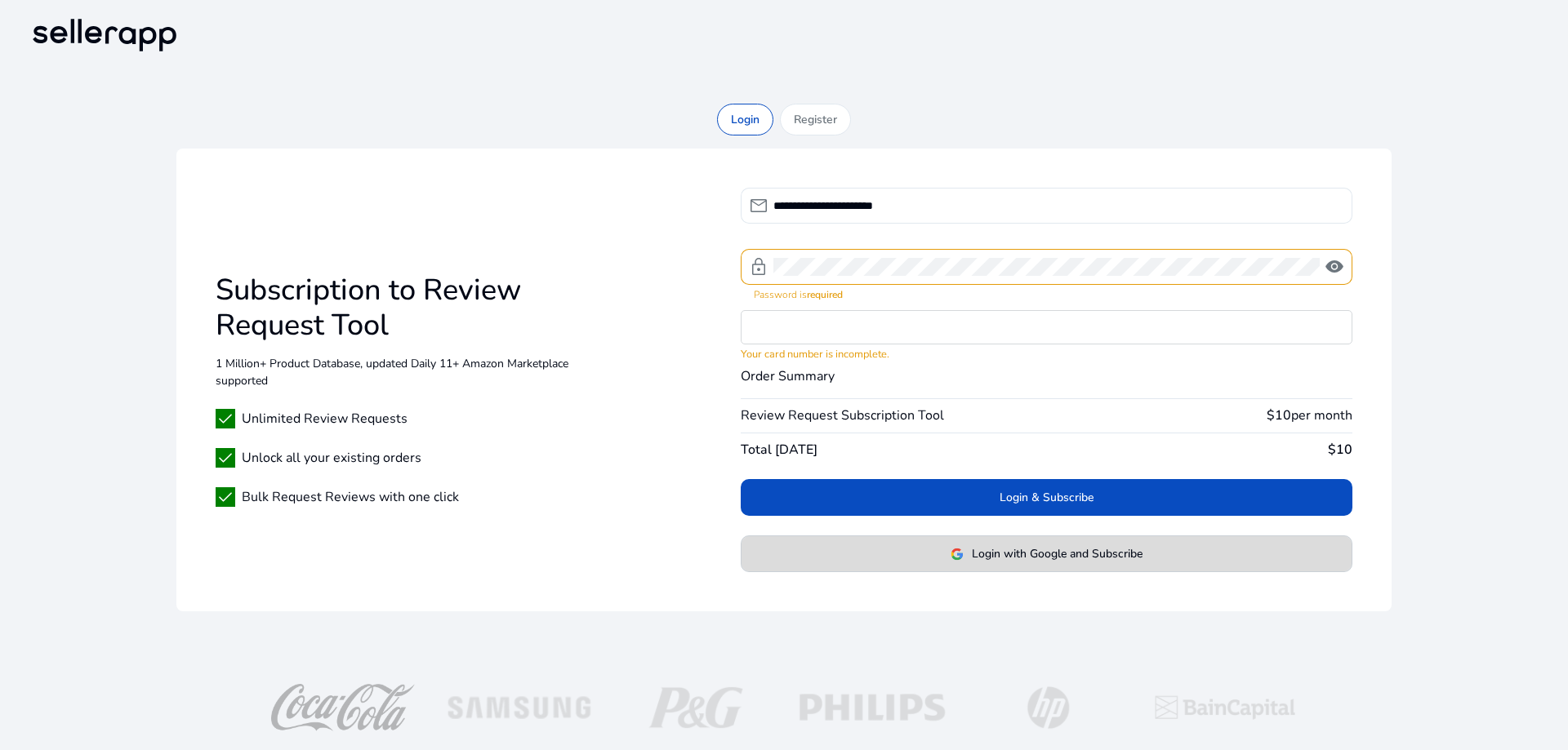
click at [956, 556] on img at bounding box center [956, 554] width 14 height 14
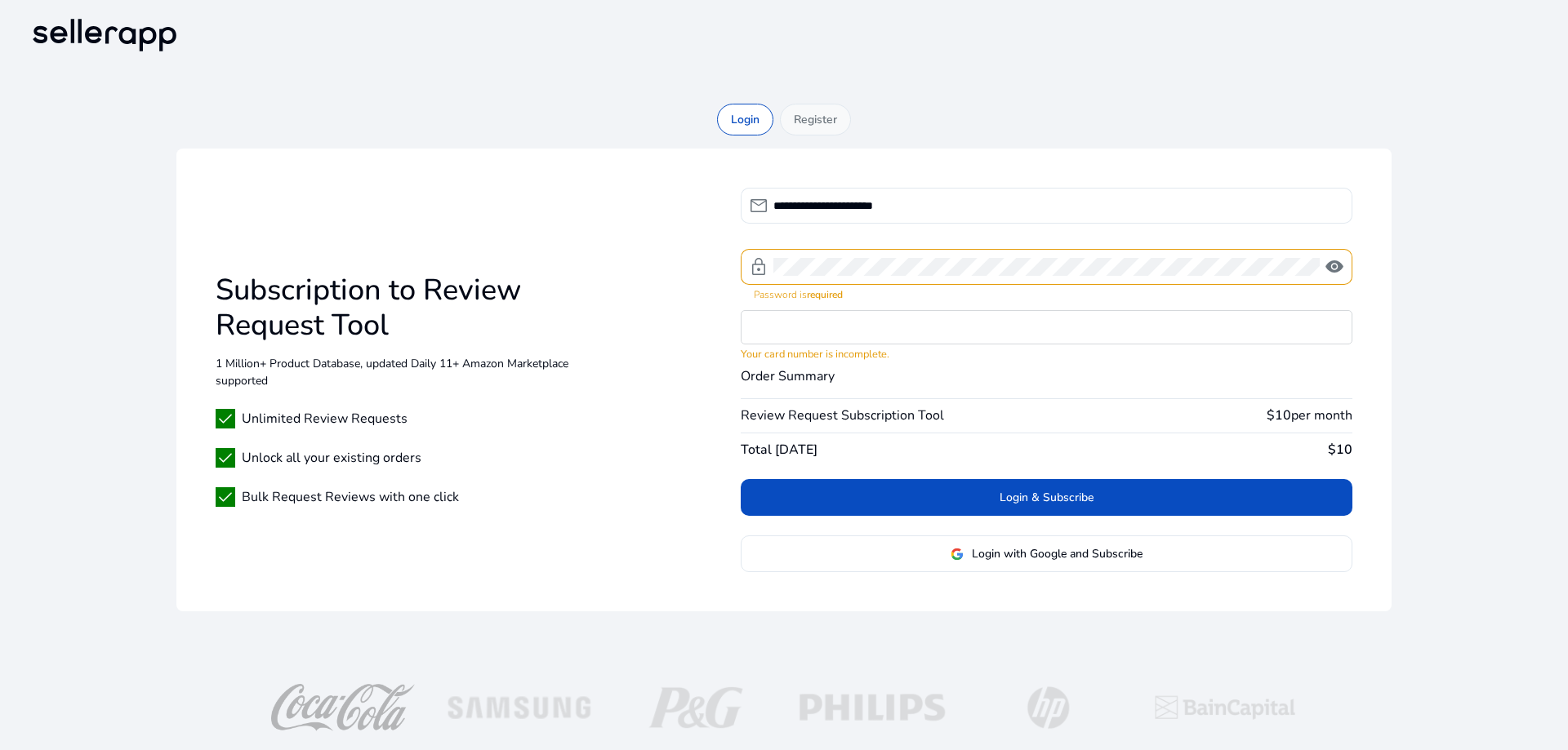
click at [804, 117] on p "Register" at bounding box center [815, 119] width 43 height 17
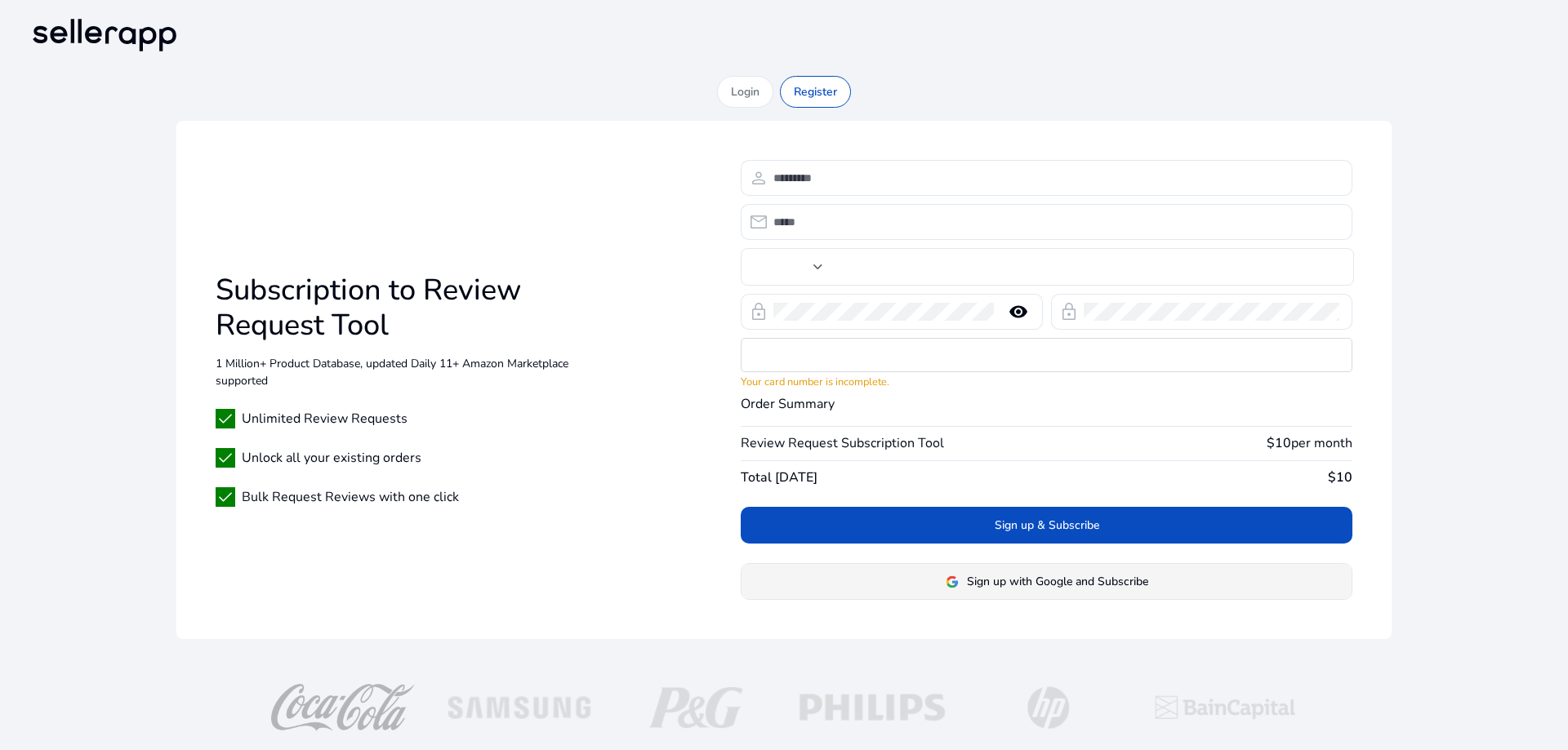
type input "***"
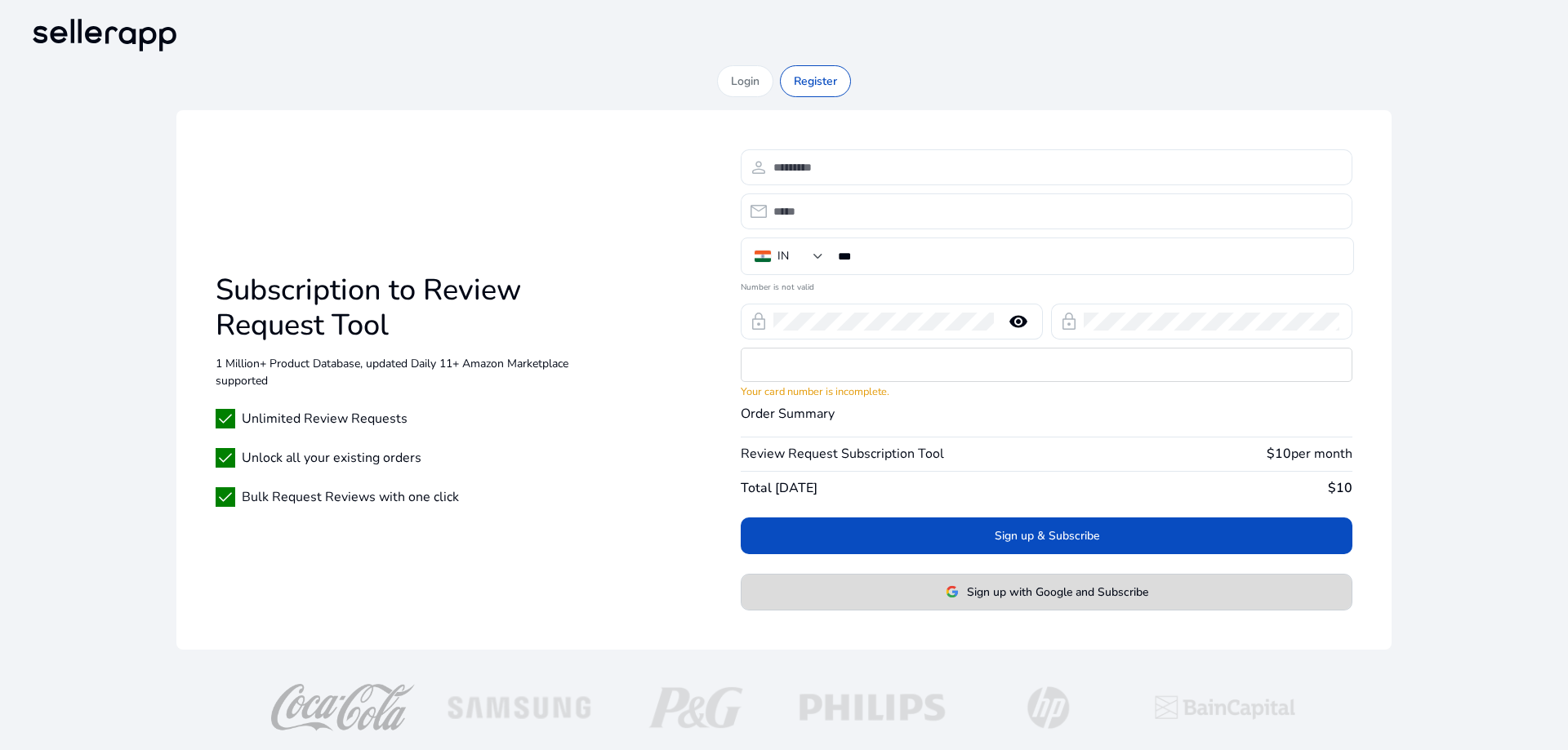
click at [1020, 589] on span "Sign up with Google and Subscribe" at bounding box center [1057, 592] width 181 height 17
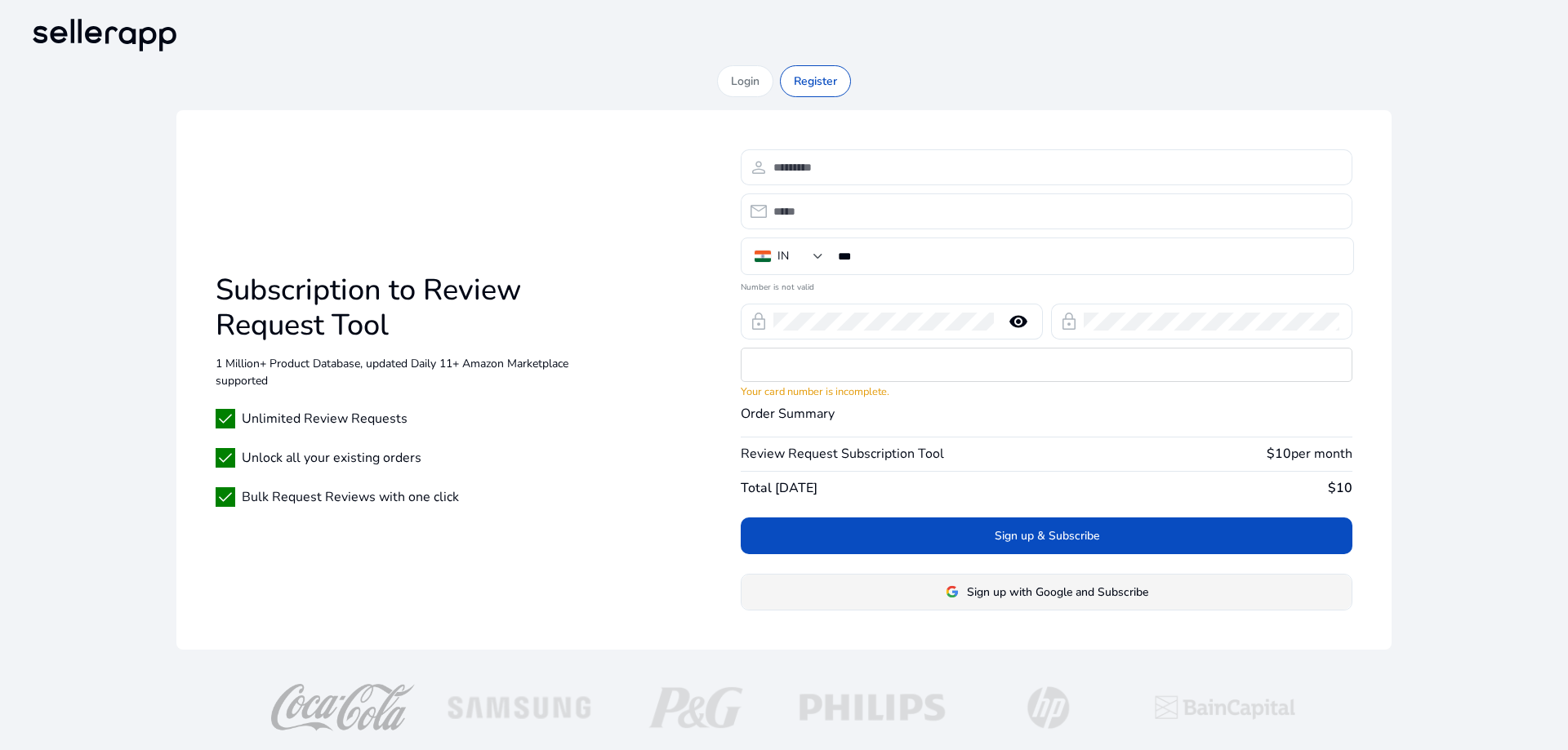
click at [1020, 589] on span "Sign up with Google and Subscribe" at bounding box center [1057, 592] width 181 height 17
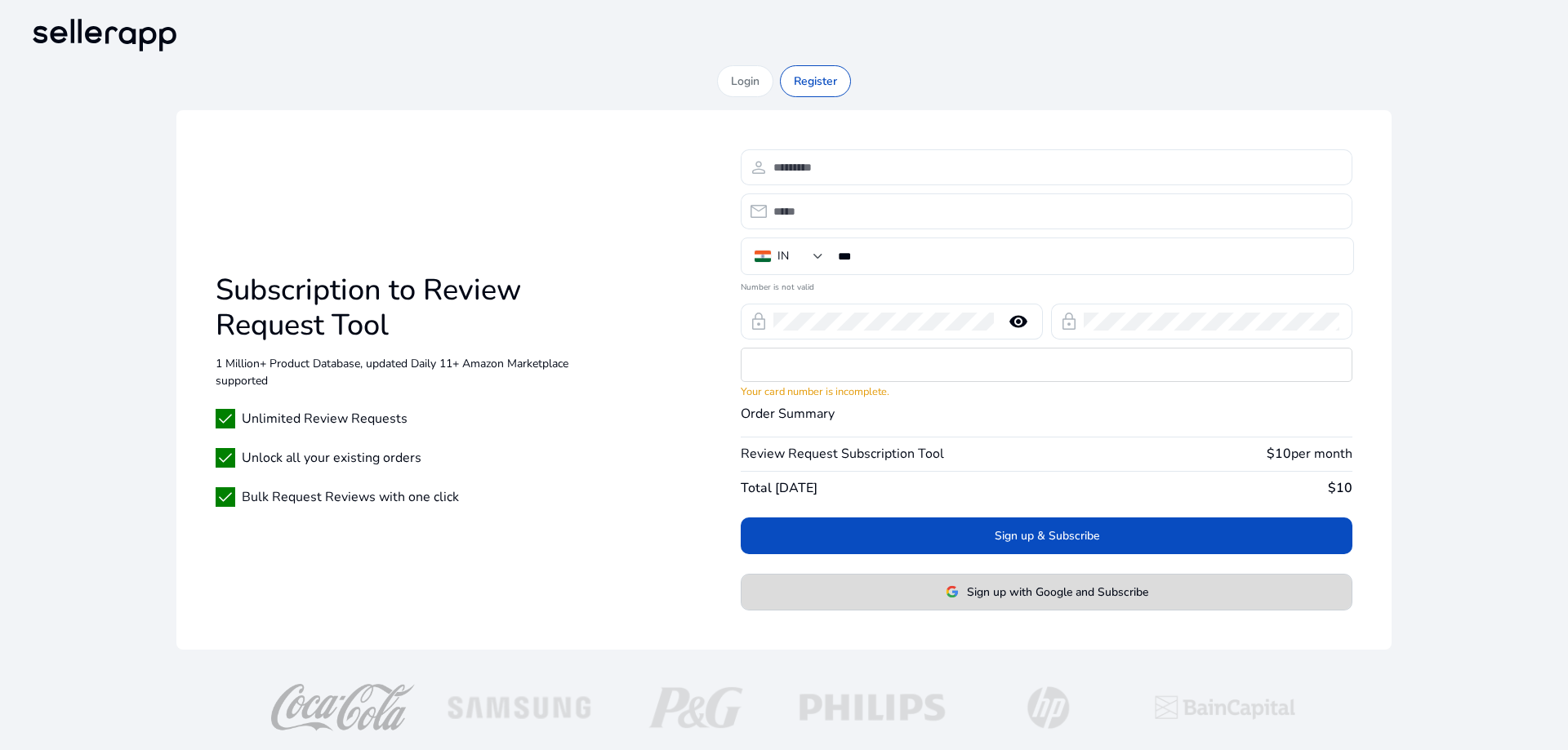
click at [1016, 587] on span "Sign up with Google and Subscribe" at bounding box center [1057, 592] width 181 height 17
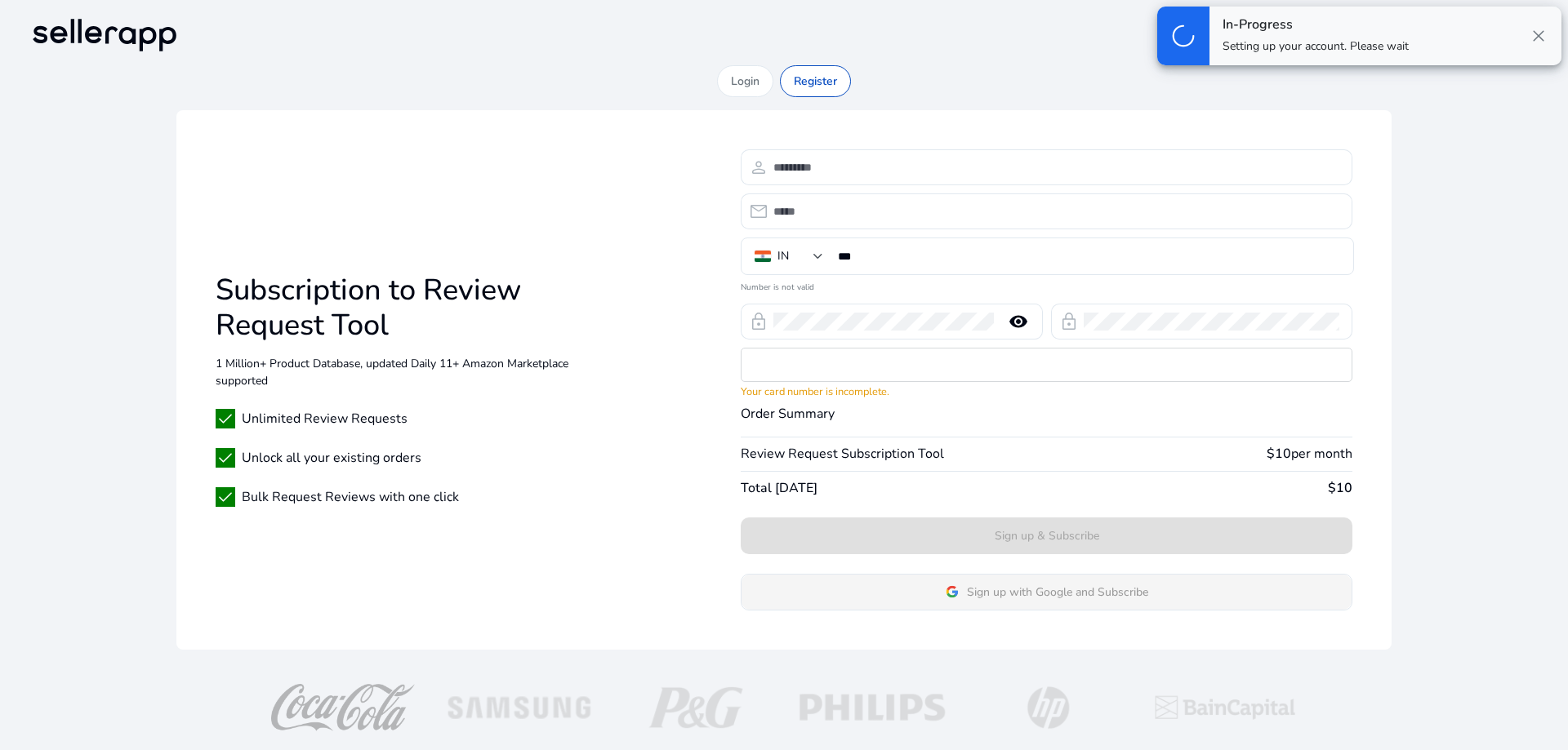
click at [1016, 587] on span "Sign up with Google and Subscribe" at bounding box center [1057, 592] width 181 height 17
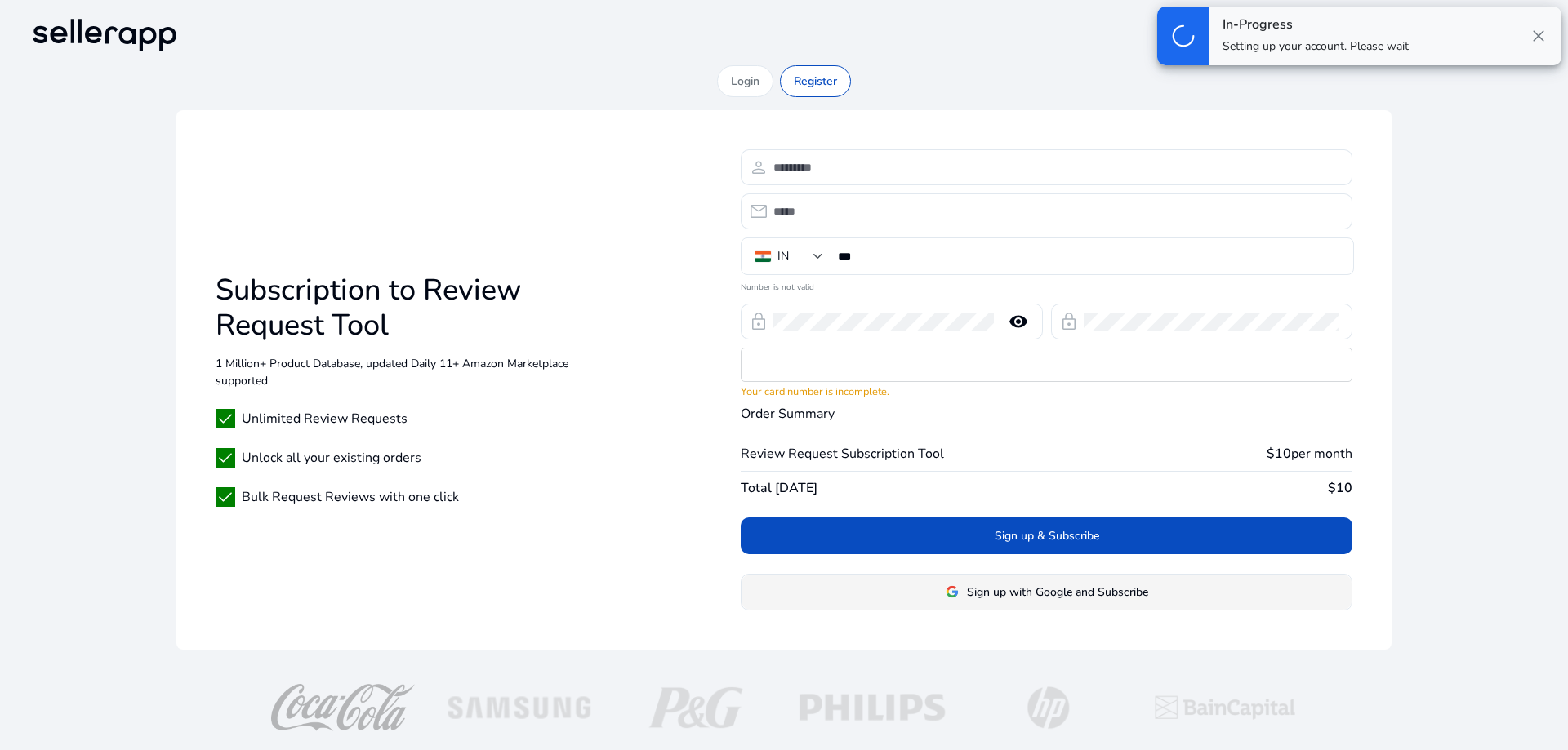
click at [1016, 587] on span "Sign up with Google and Subscribe" at bounding box center [1057, 592] width 181 height 17
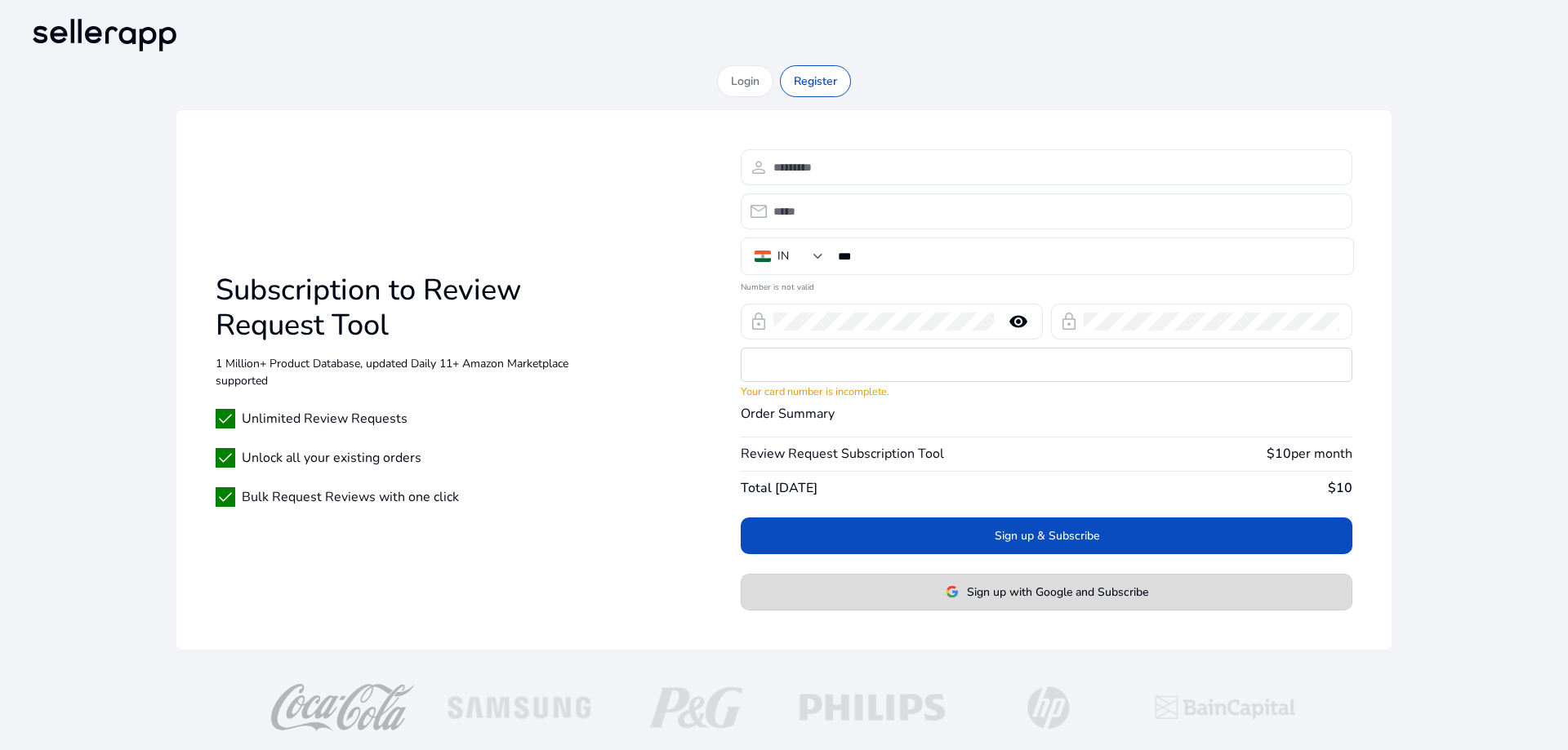
click at [1016, 587] on span "Sign up with Google and Subscribe" at bounding box center [1057, 592] width 181 height 17
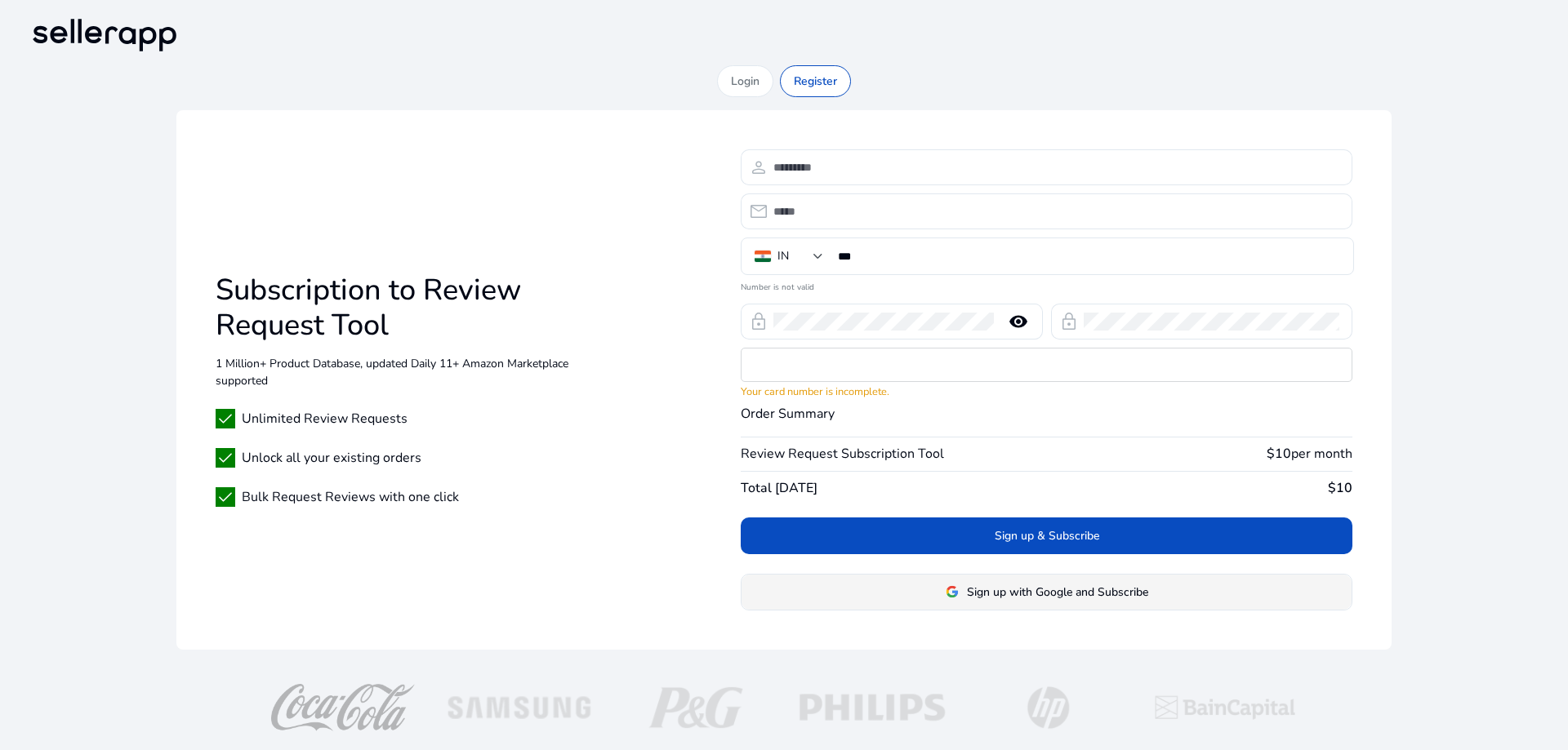
click at [1039, 592] on span "Sign up with Google and Subscribe" at bounding box center [1057, 592] width 181 height 17
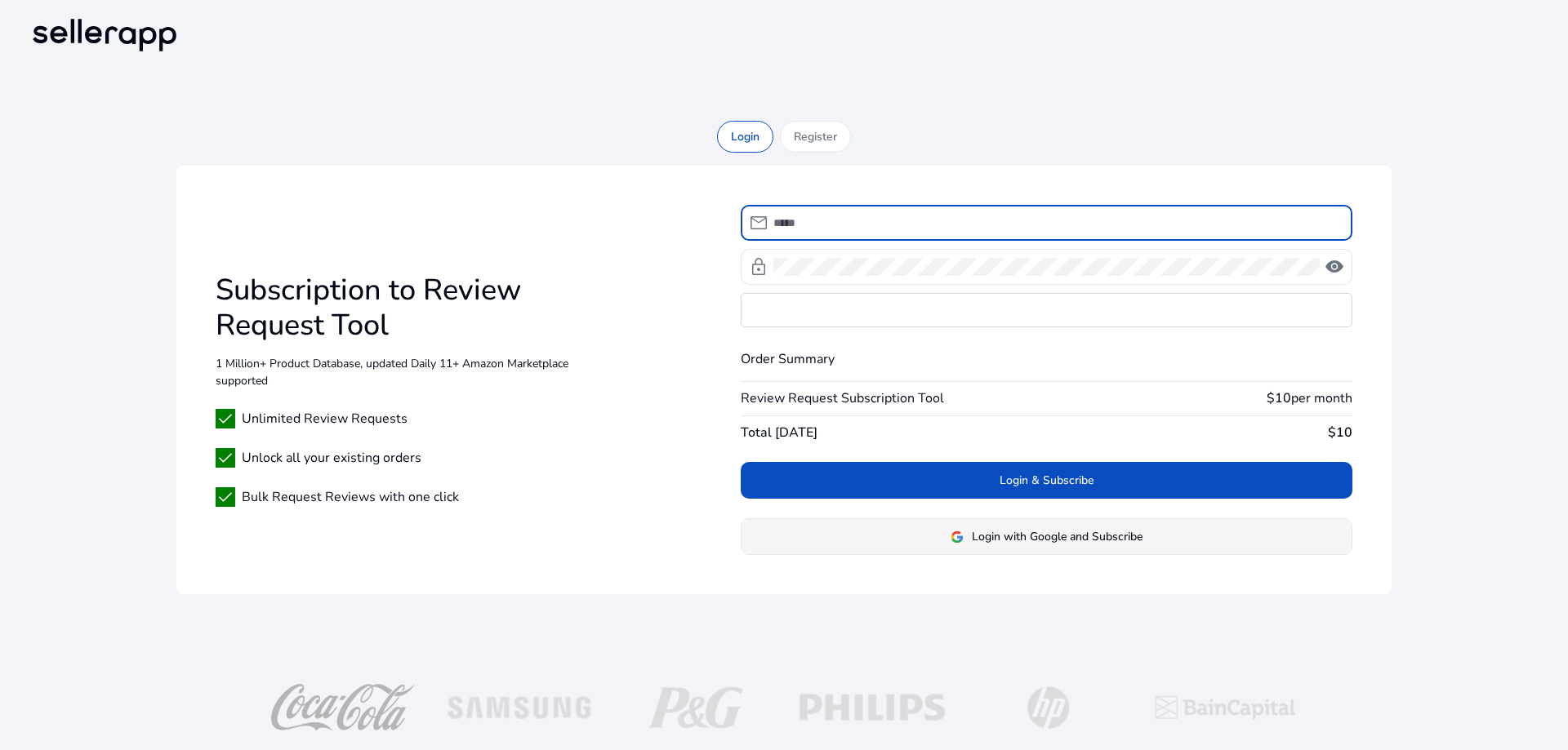
click at [1076, 542] on span "Login with Google and Subscribe" at bounding box center [1057, 537] width 171 height 17
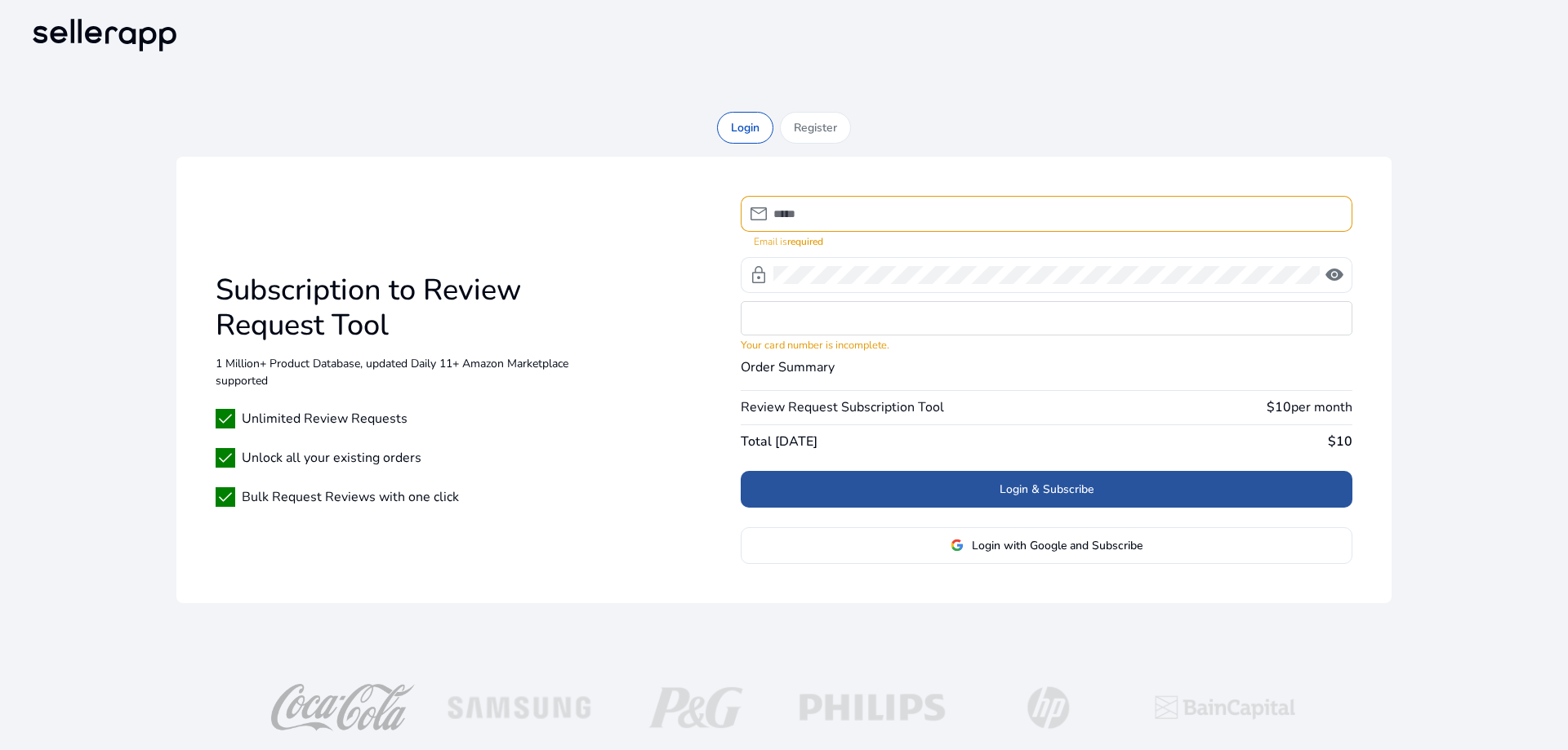
click at [1185, 488] on span at bounding box center [1046, 489] width 612 height 40
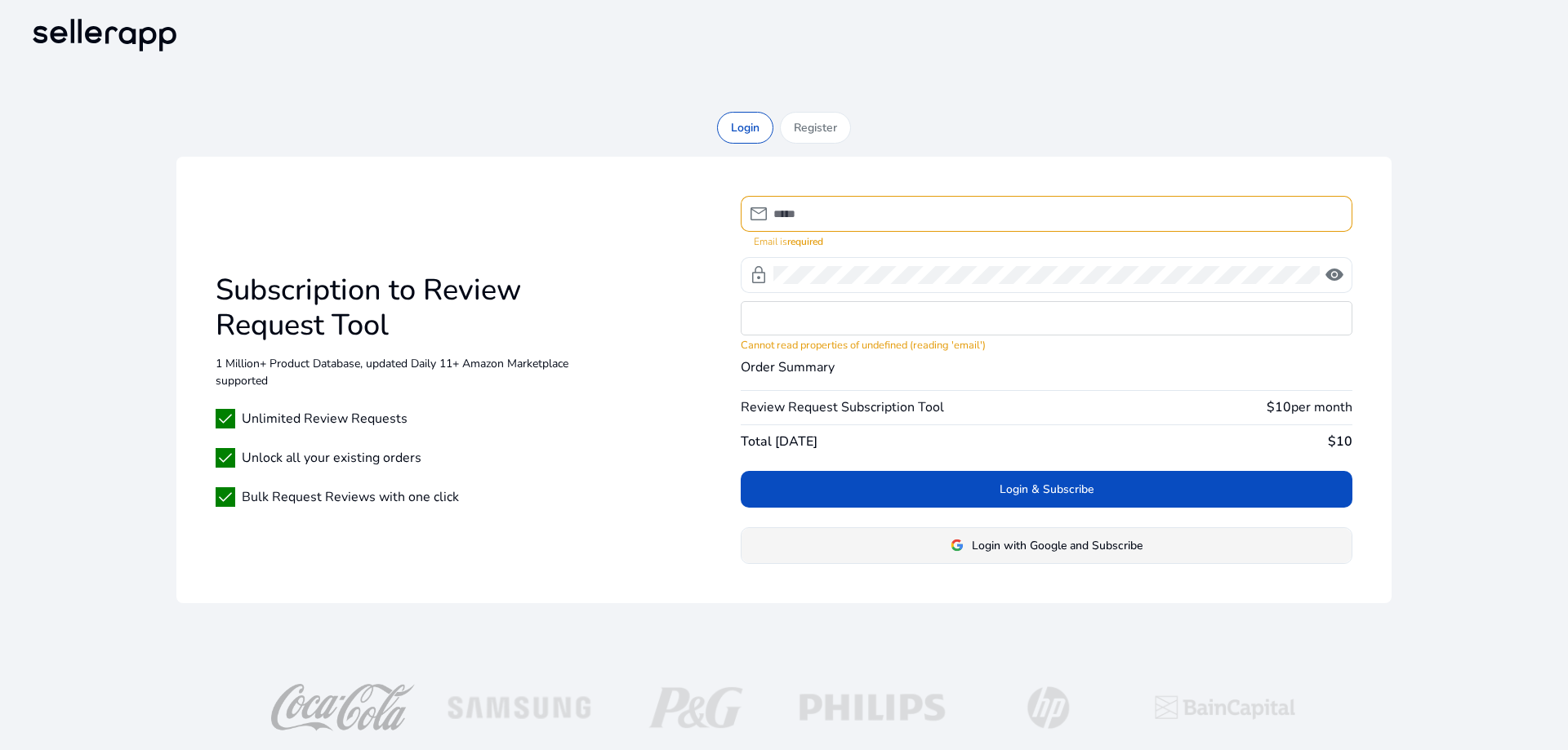
click at [1154, 542] on span at bounding box center [1046, 546] width 610 height 40
click at [1074, 545] on span "Login with Google and Subscribe" at bounding box center [1057, 546] width 171 height 17
click at [970, 346] on mat-error "card failed: Please try another card, provided card was declined with code: do_…" at bounding box center [1046, 345] width 612 height 18
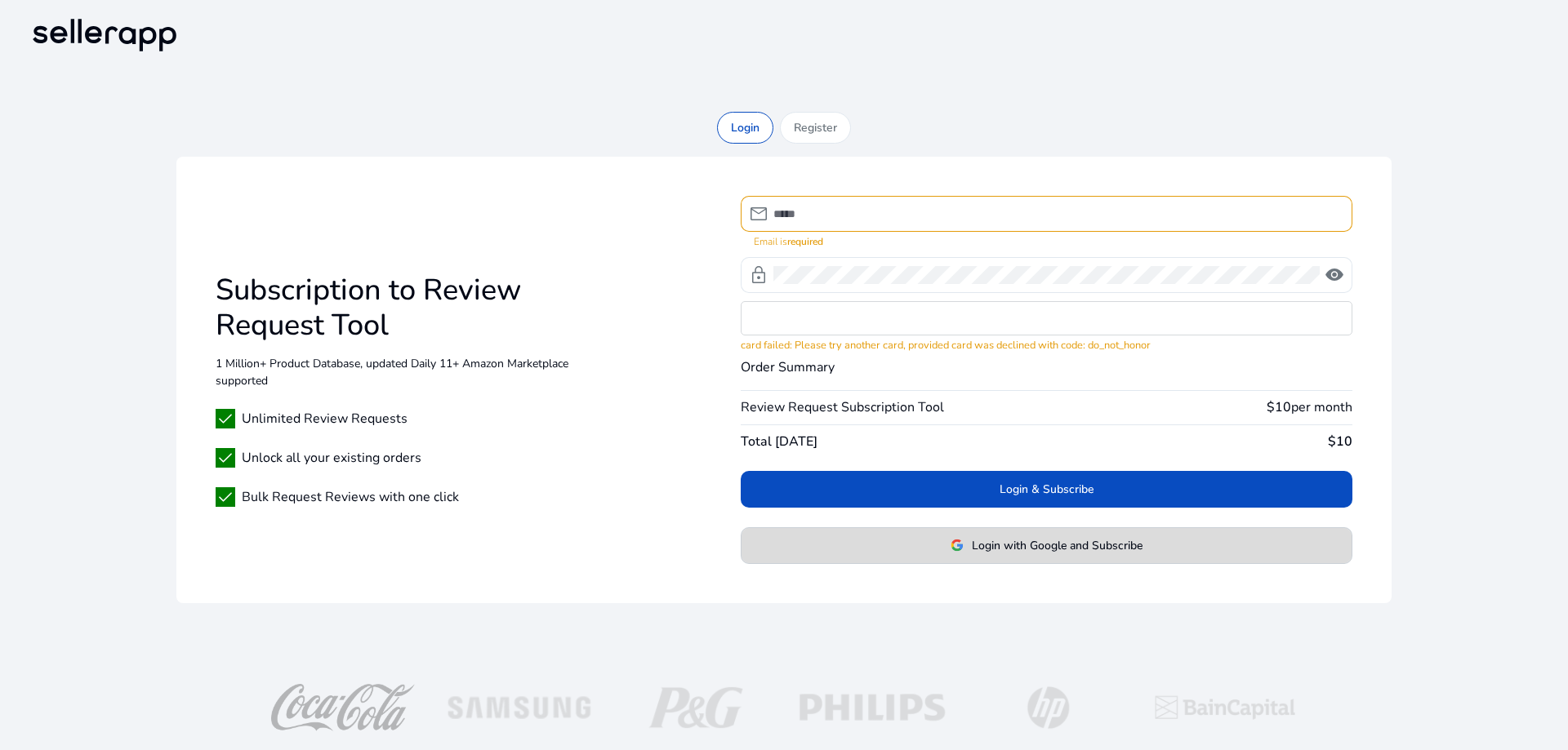
click at [993, 544] on span "Login with Google and Subscribe" at bounding box center [1057, 546] width 171 height 17
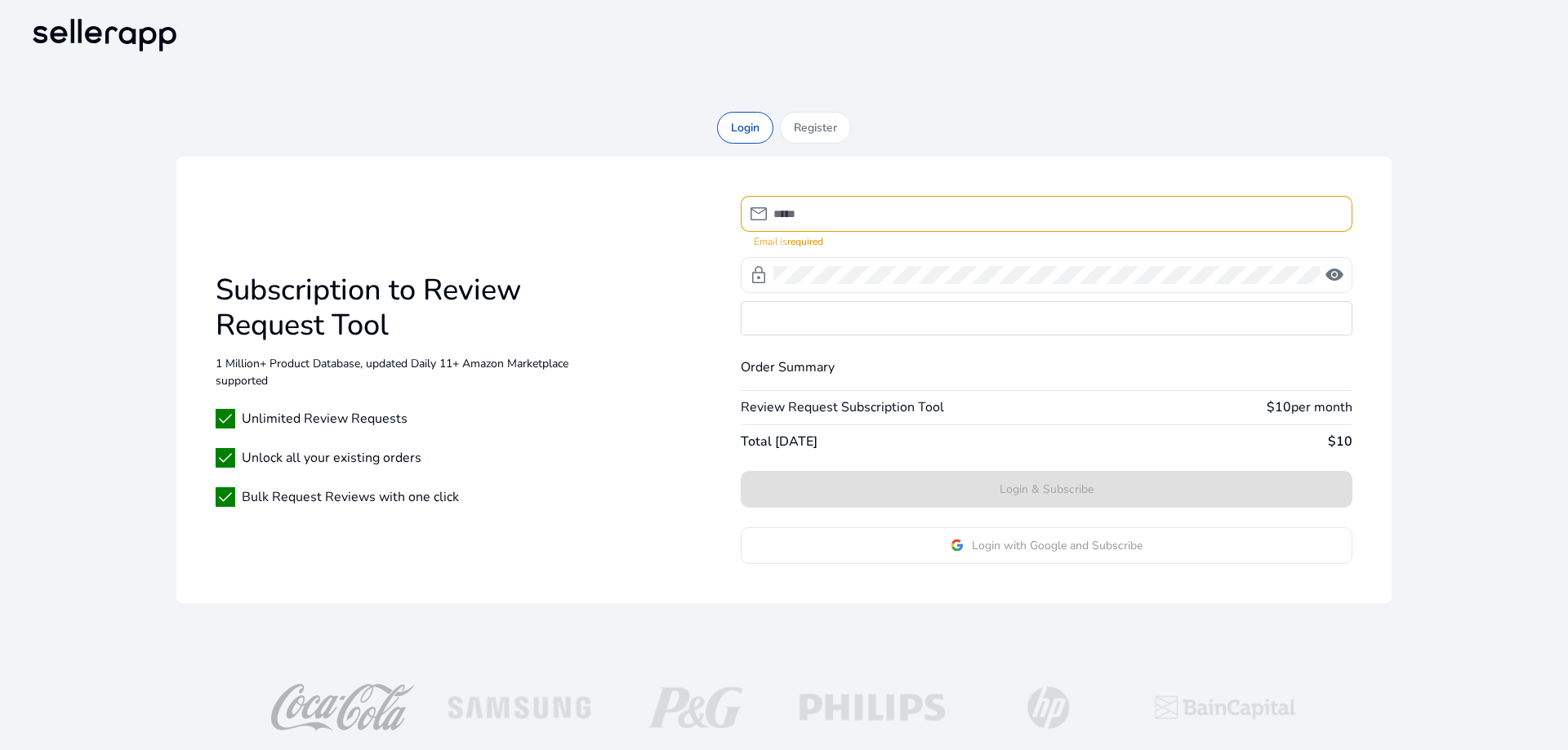
click at [897, 217] on input at bounding box center [1056, 214] width 566 height 18
type input "**********"
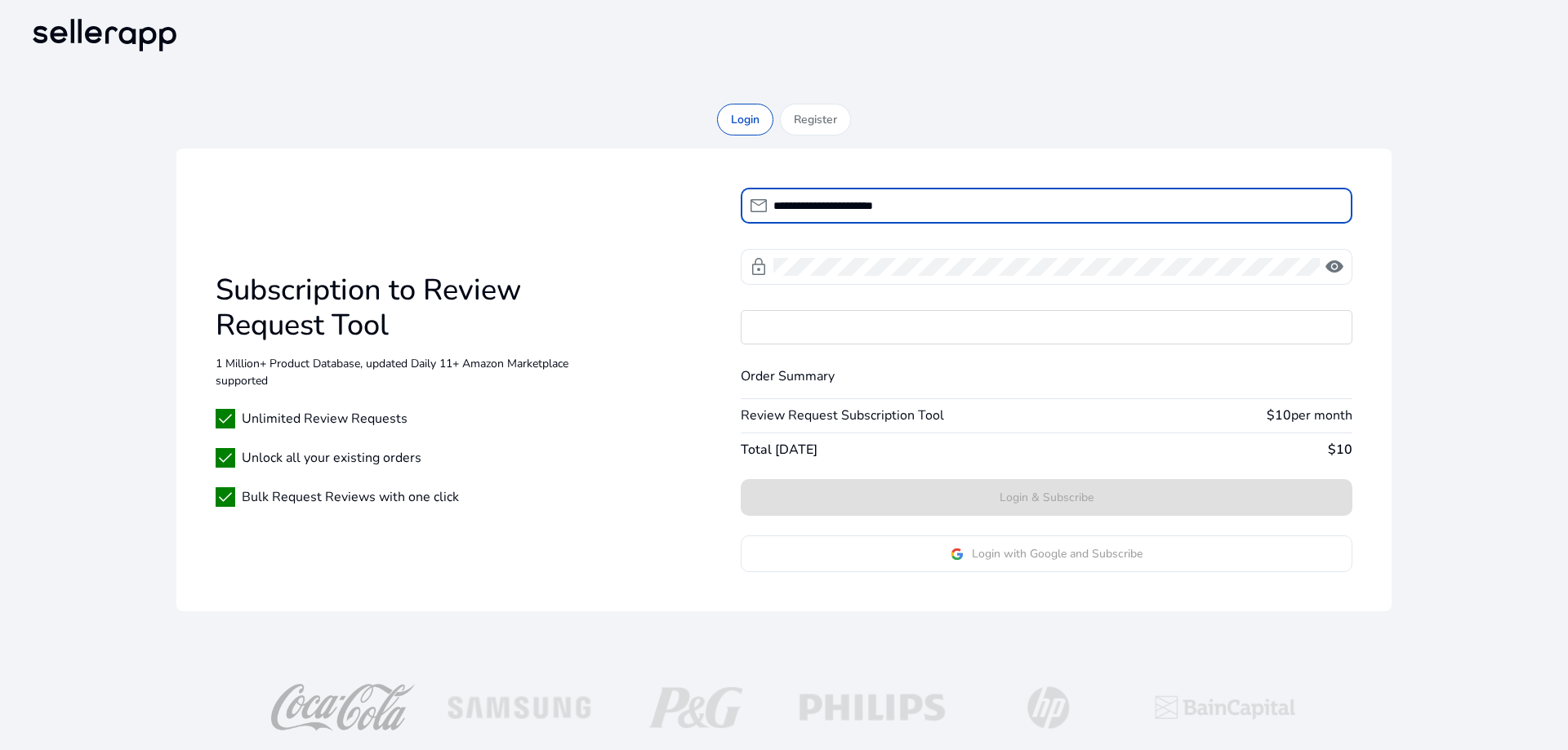
click at [1473, 442] on div "**********" at bounding box center [784, 364] width 1516 height 521
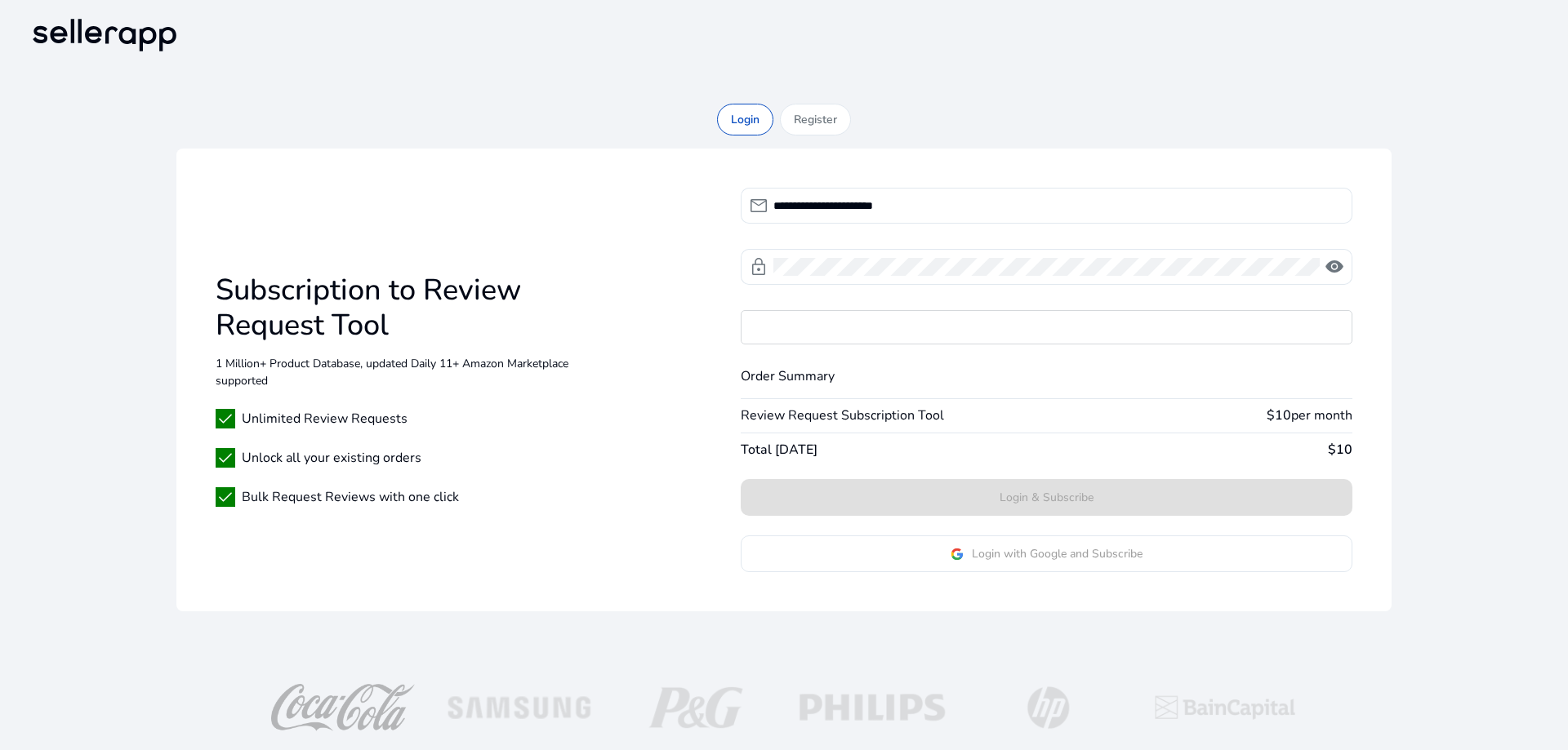
click at [1435, 435] on div "**********" at bounding box center [784, 364] width 1516 height 521
click at [1206, 433] on hr at bounding box center [1046, 433] width 612 height 2
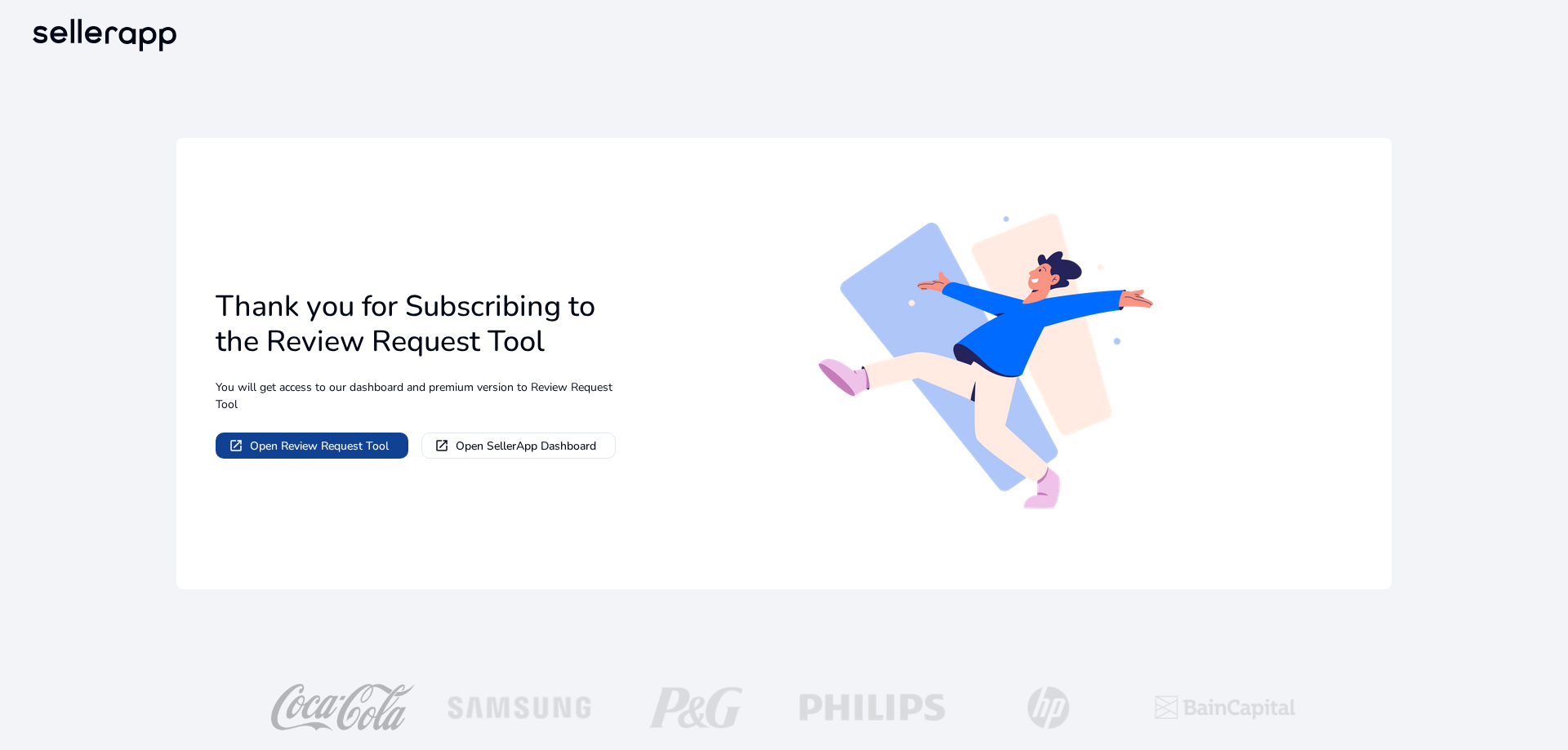
click at [363, 438] on span "Open Review Request Tool" at bounding box center [319, 446] width 139 height 17
click at [564, 439] on span "Open SellerApp Dashboard" at bounding box center [526, 446] width 140 height 17
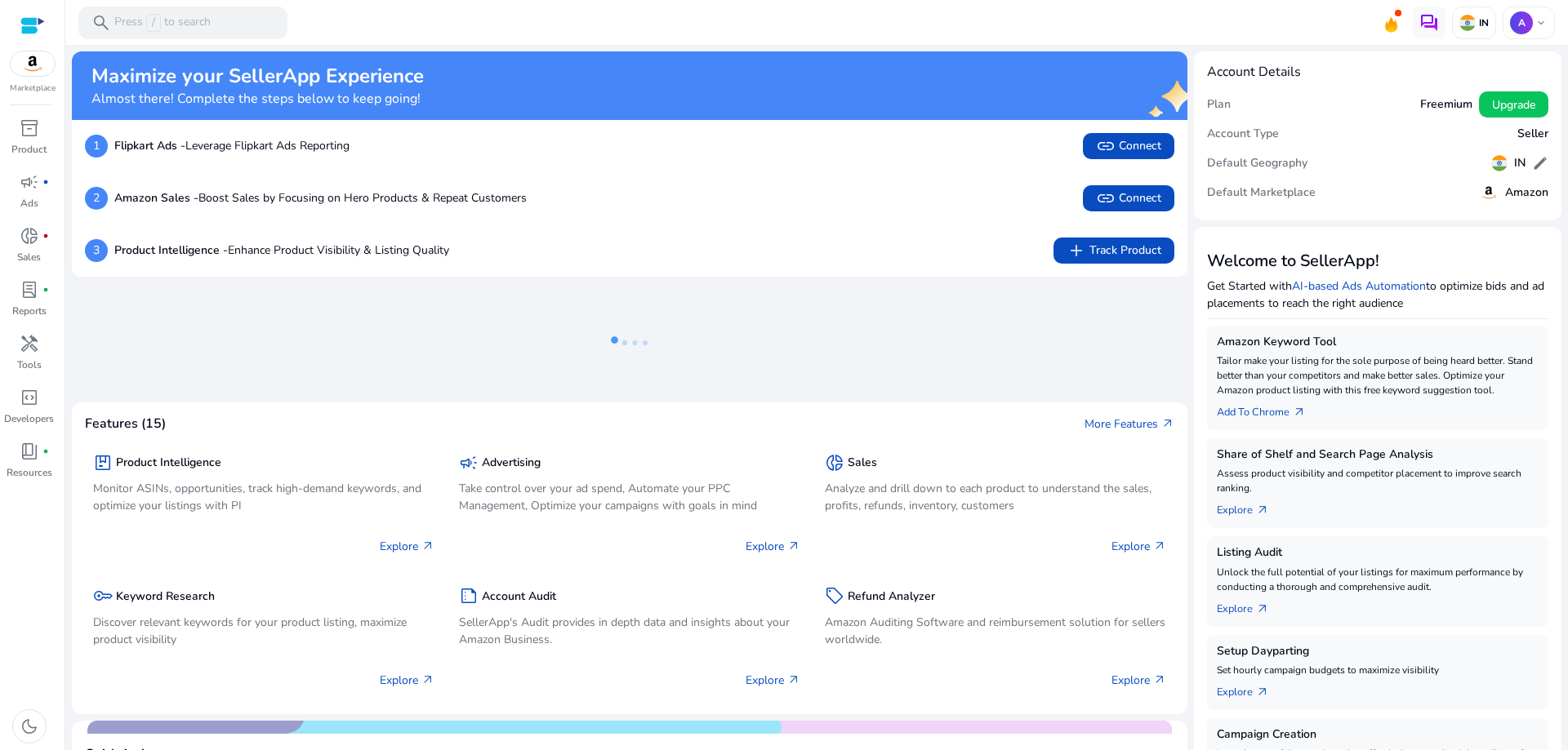
click at [1459, 103] on h5 "Freemium" at bounding box center [1446, 104] width 52 height 14
click at [1504, 101] on span "Upgrade" at bounding box center [1514, 104] width 43 height 17
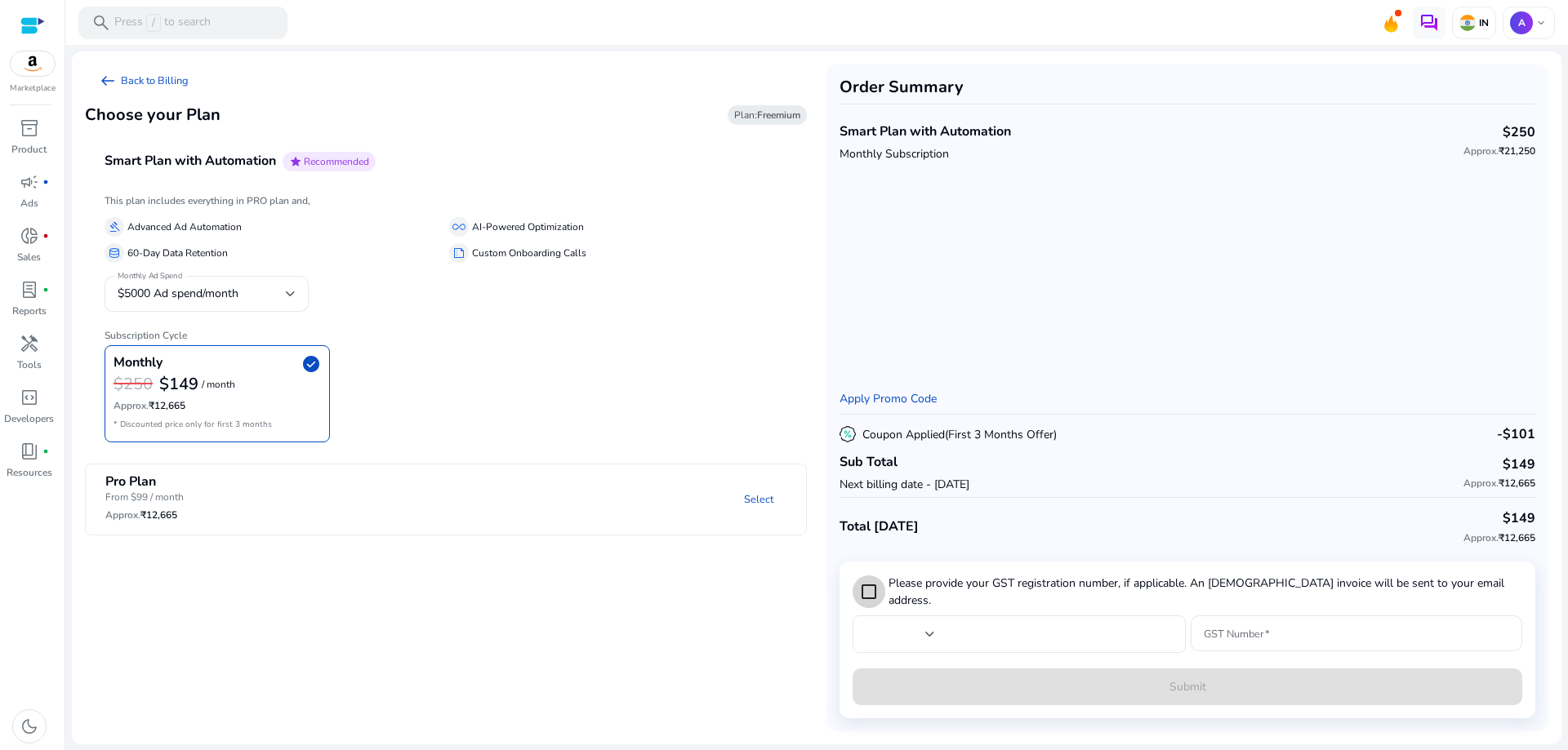
type input "***"
click at [30, 337] on span "handyman" at bounding box center [30, 344] width 20 height 20
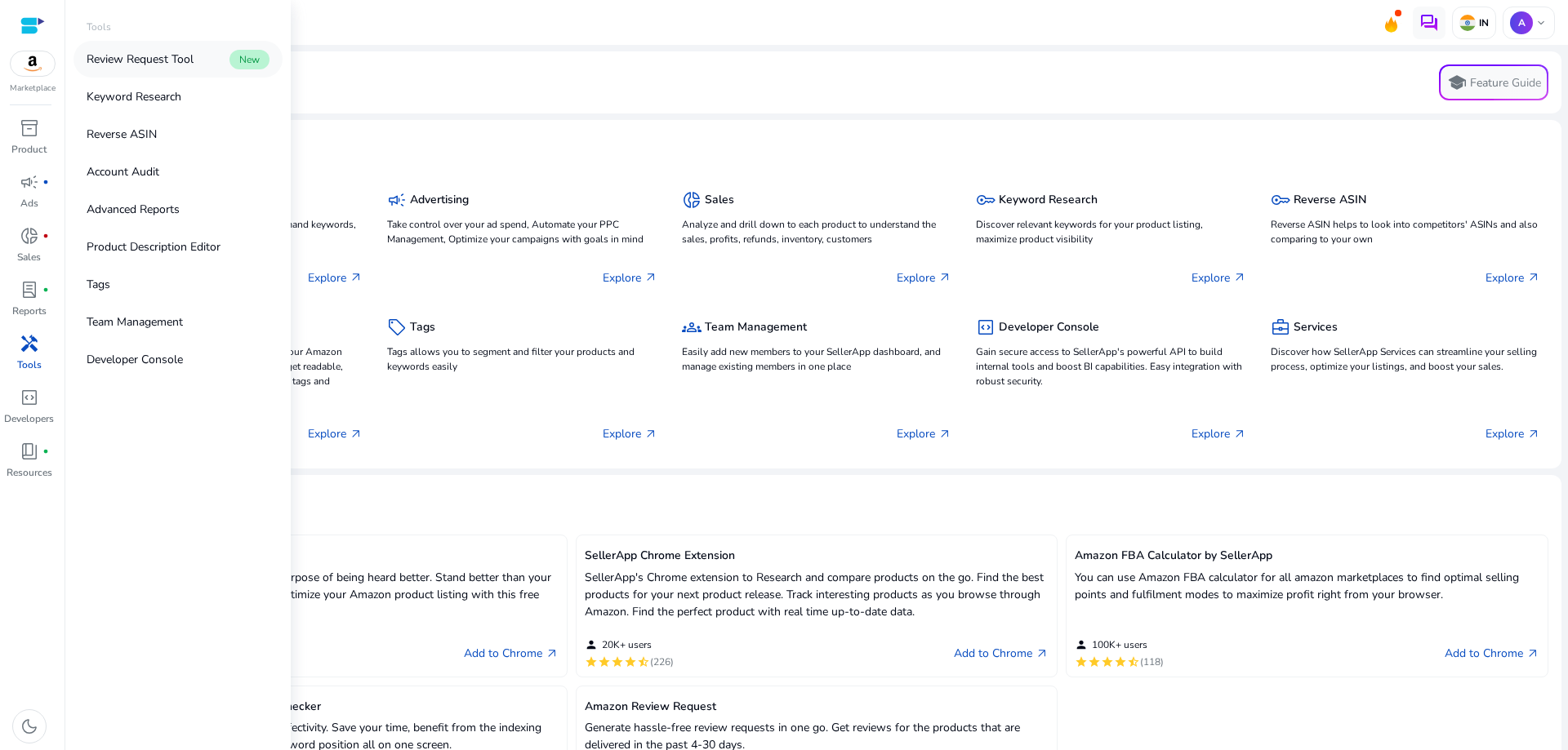
click at [143, 54] on p "Review Request Tool" at bounding box center [140, 59] width 107 height 17
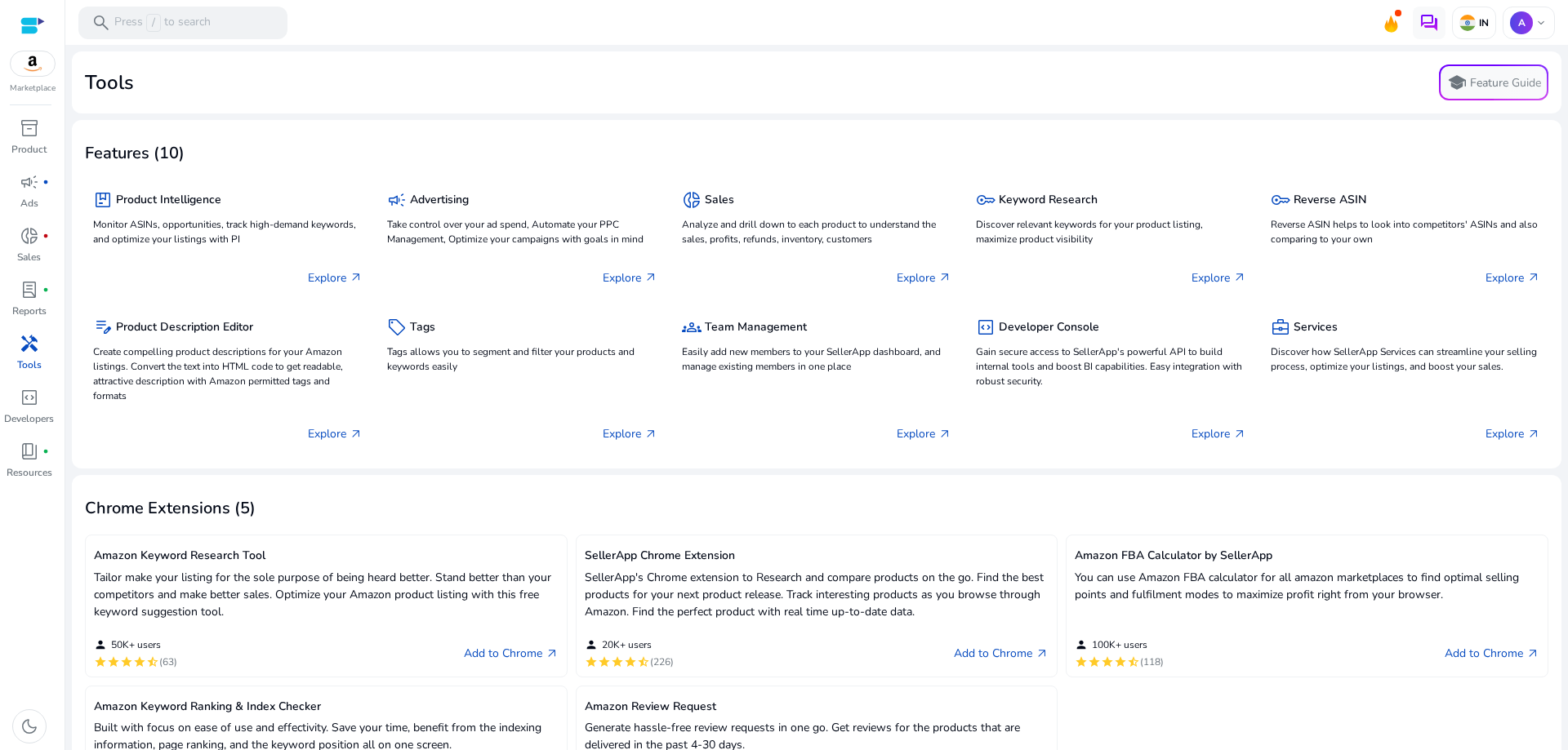
click at [23, 348] on span "handyman" at bounding box center [30, 344] width 20 height 20
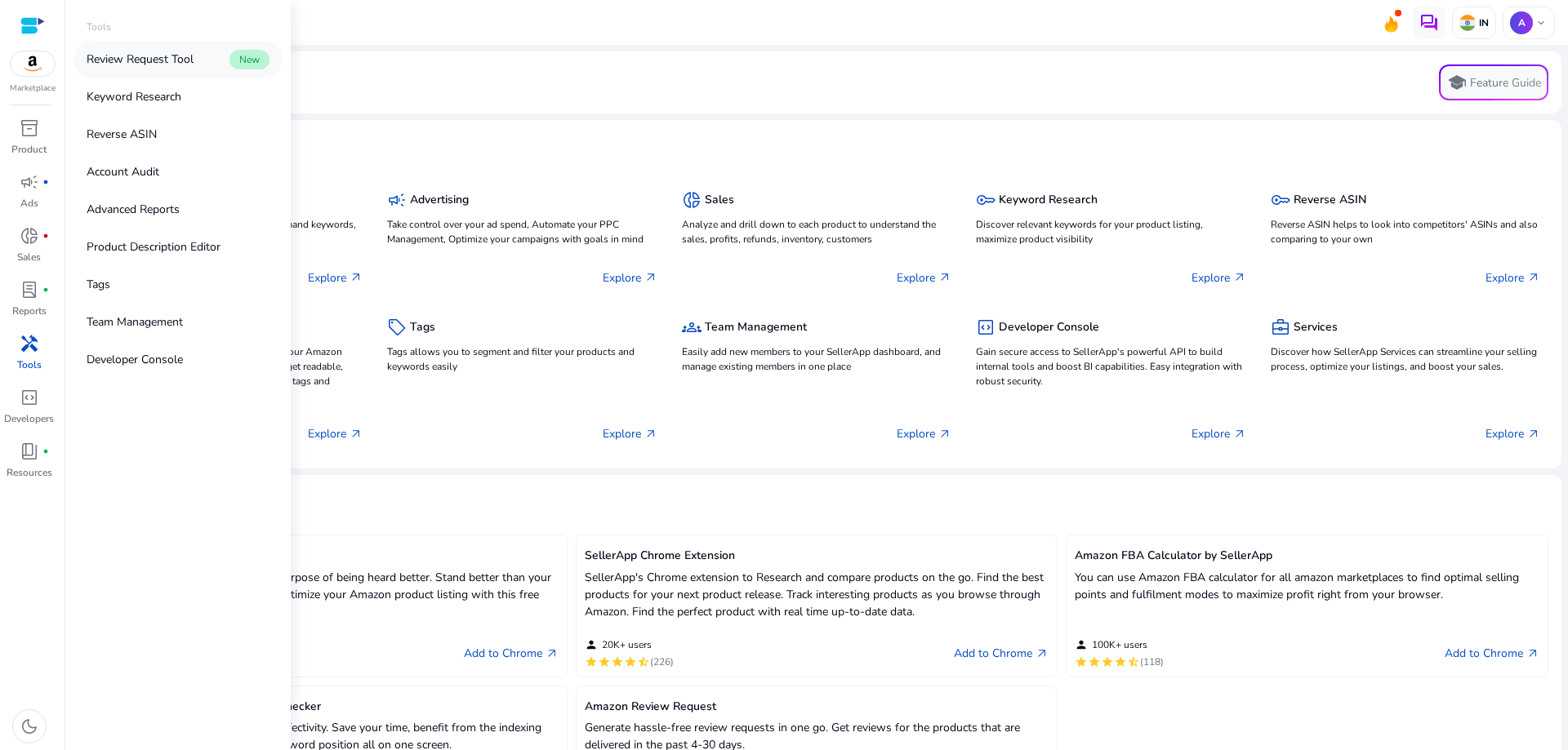
click at [246, 61] on span "New" at bounding box center [249, 59] width 40 height 20
